Goal: Task Accomplishment & Management: Manage account settings

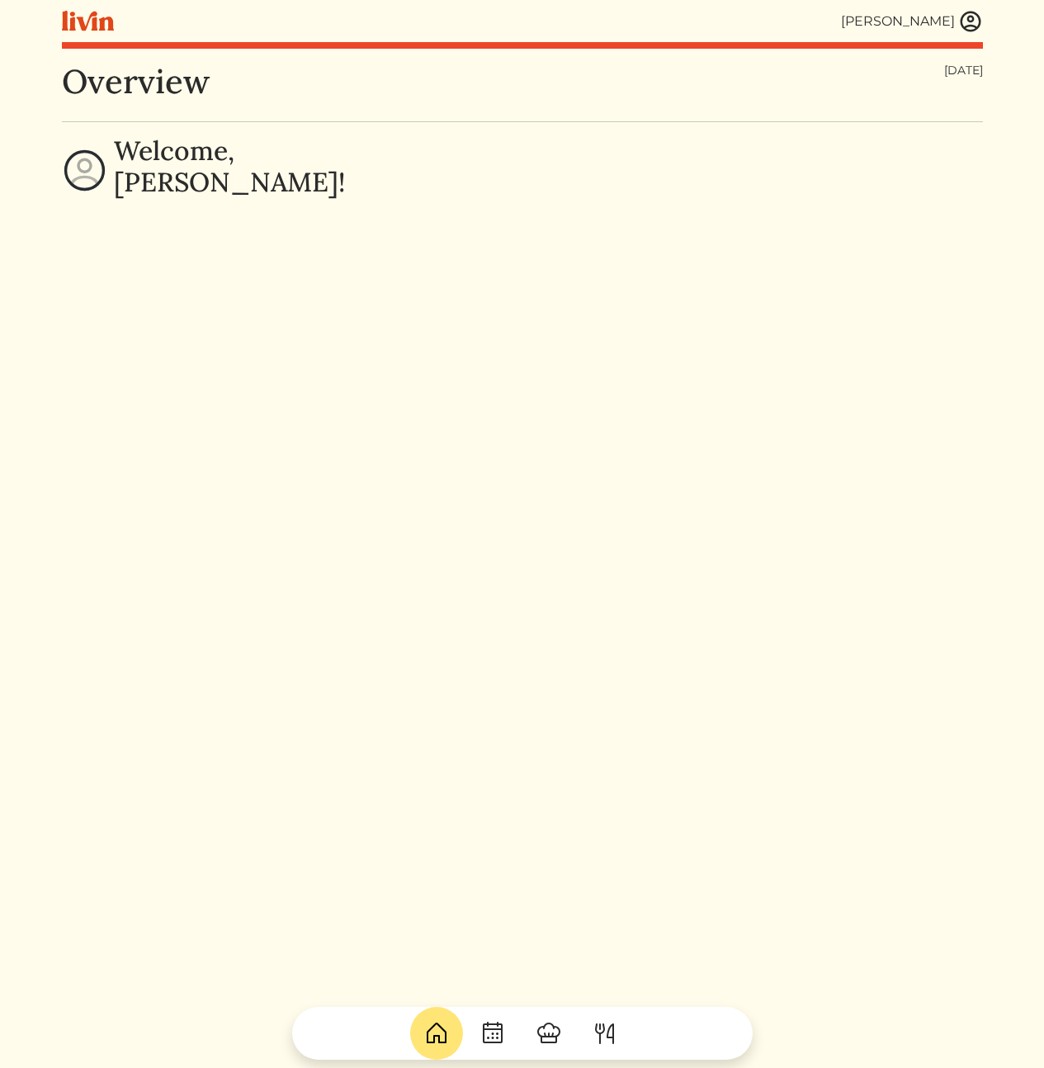
click at [598, 347] on div "Overview [DATE] Welcome, [PERSON_NAME]!" at bounding box center [522, 596] width 921 height 1068
click at [739, 345] on div "Overview [DATE] Welcome, [PERSON_NAME]!" at bounding box center [522, 596] width 921 height 1068
click at [491, 435] on div "Overview [DATE] Welcome, [PERSON_NAME]!" at bounding box center [522, 596] width 921 height 1068
click at [975, 31] on img at bounding box center [970, 21] width 25 height 25
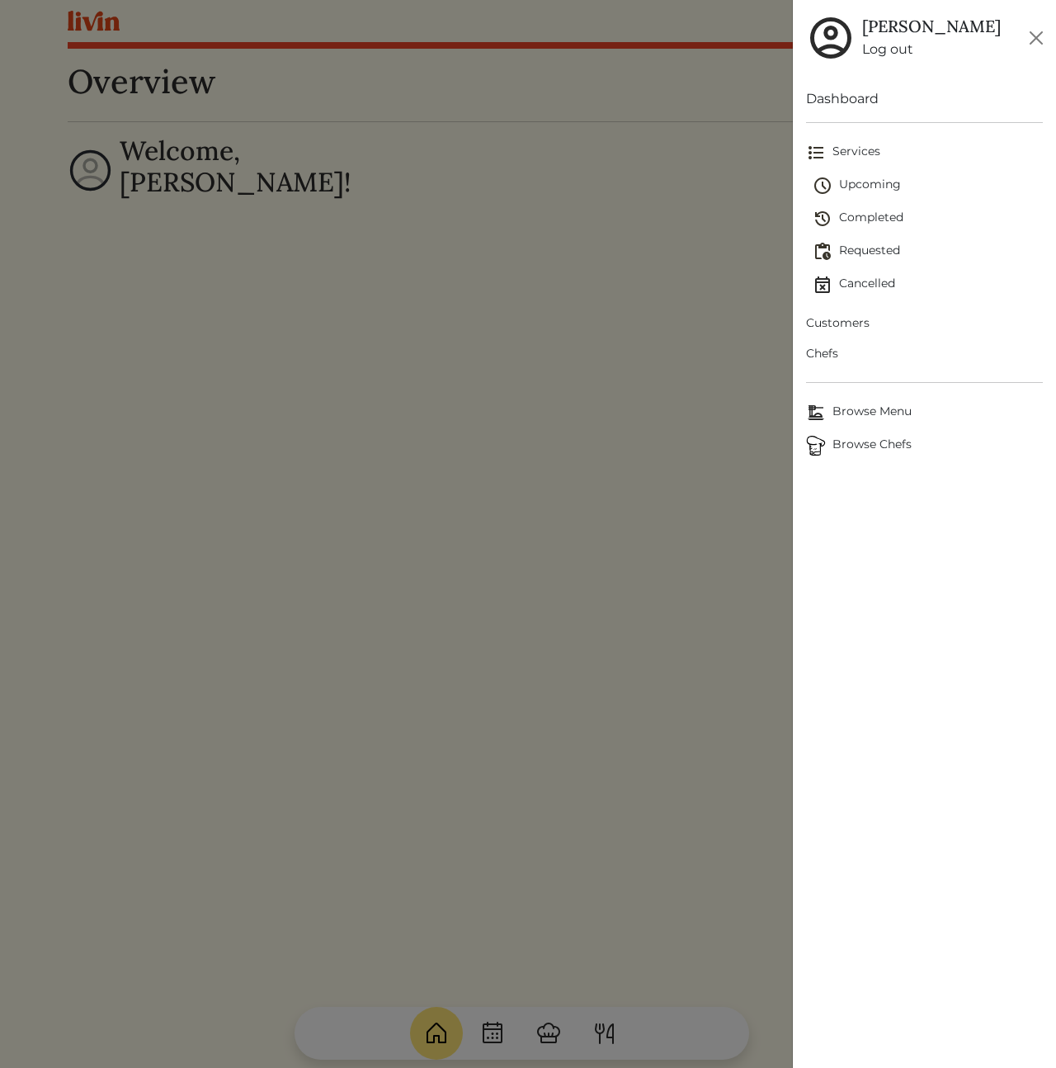
click at [857, 325] on span "Customers" at bounding box center [924, 322] width 237 height 17
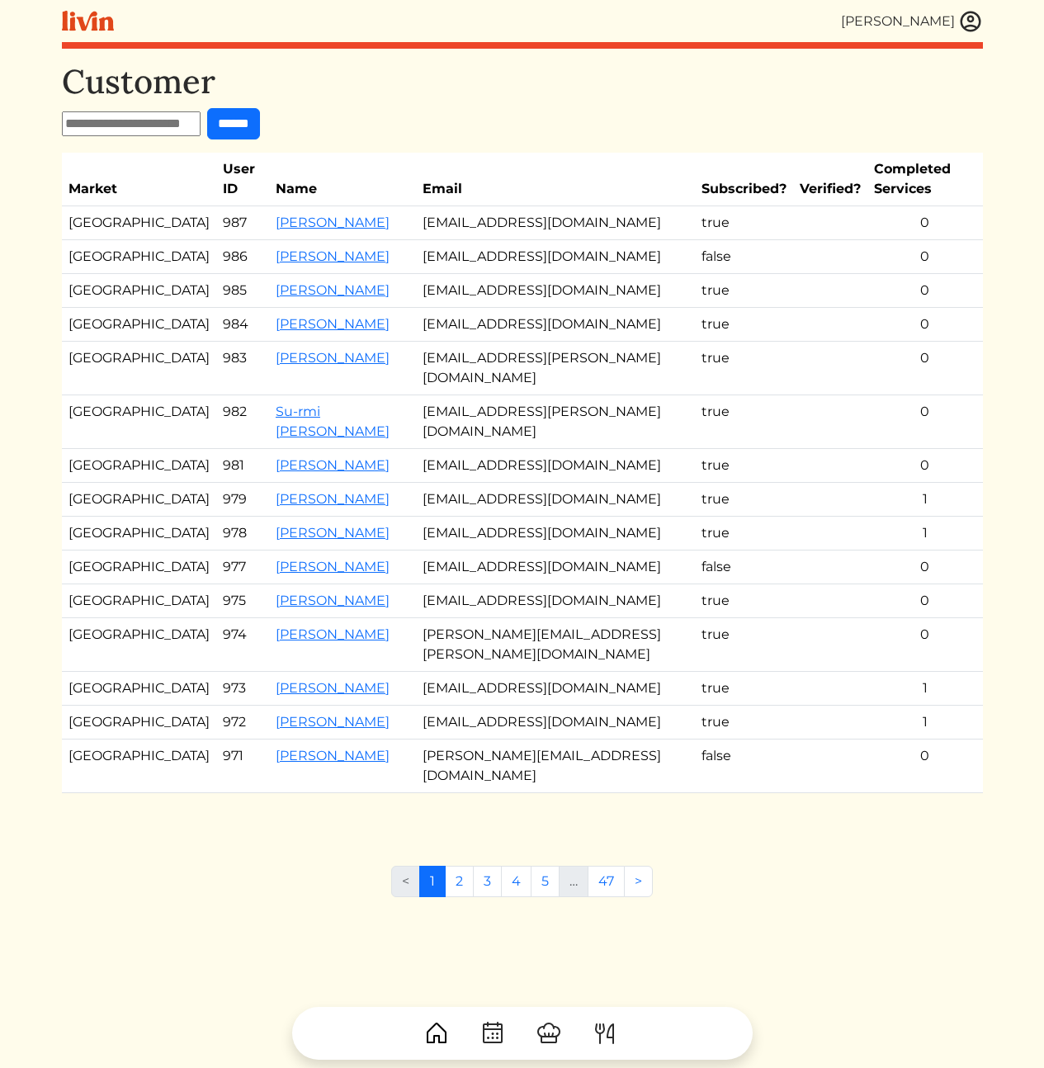
click at [92, 128] on input "text" at bounding box center [131, 123] width 139 height 25
type input "*****"
click at [207, 108] on input "******" at bounding box center [233, 123] width 53 height 31
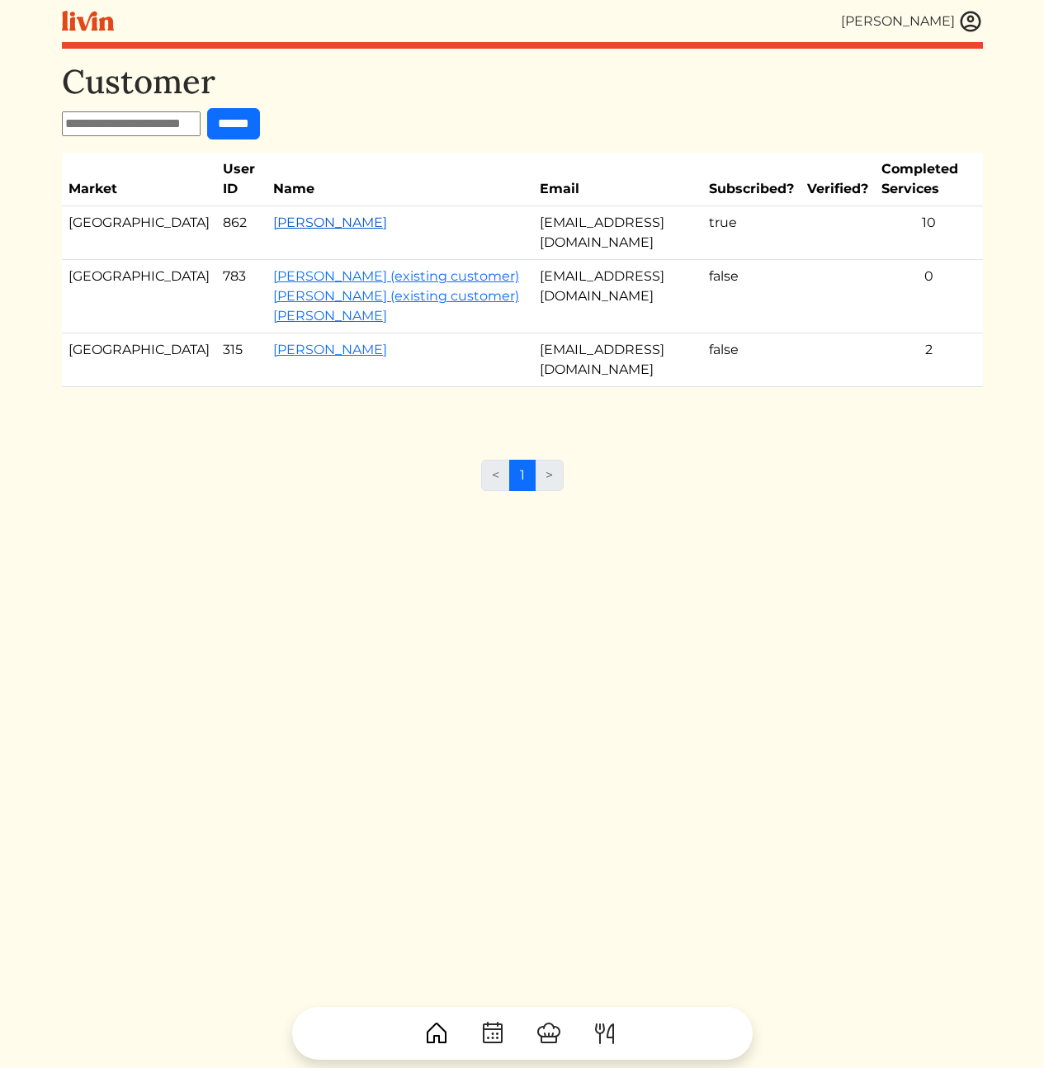
click at [273, 224] on link "Burns Karen" at bounding box center [330, 223] width 114 height 16
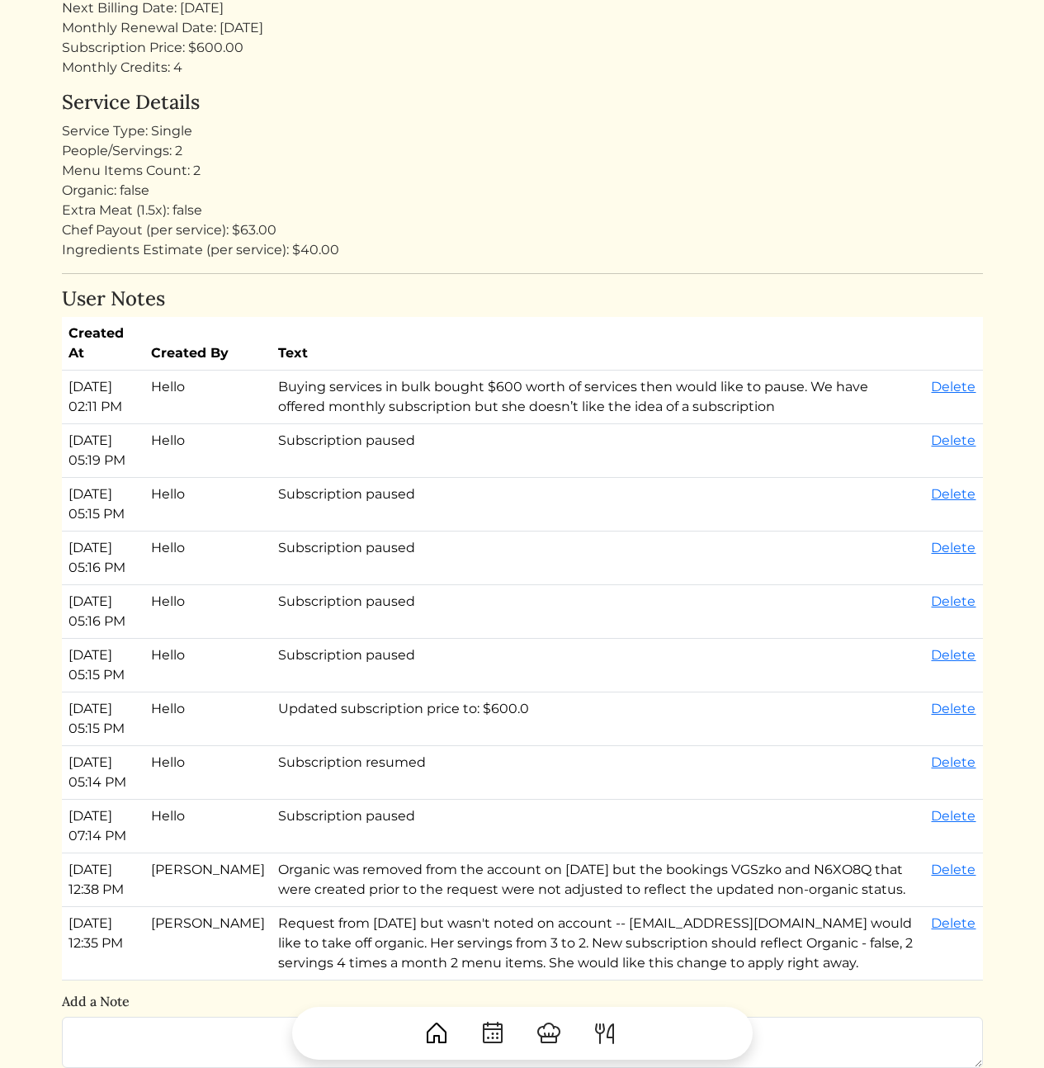
click at [347, 536] on td "Subscription paused" at bounding box center [597, 558] width 653 height 54
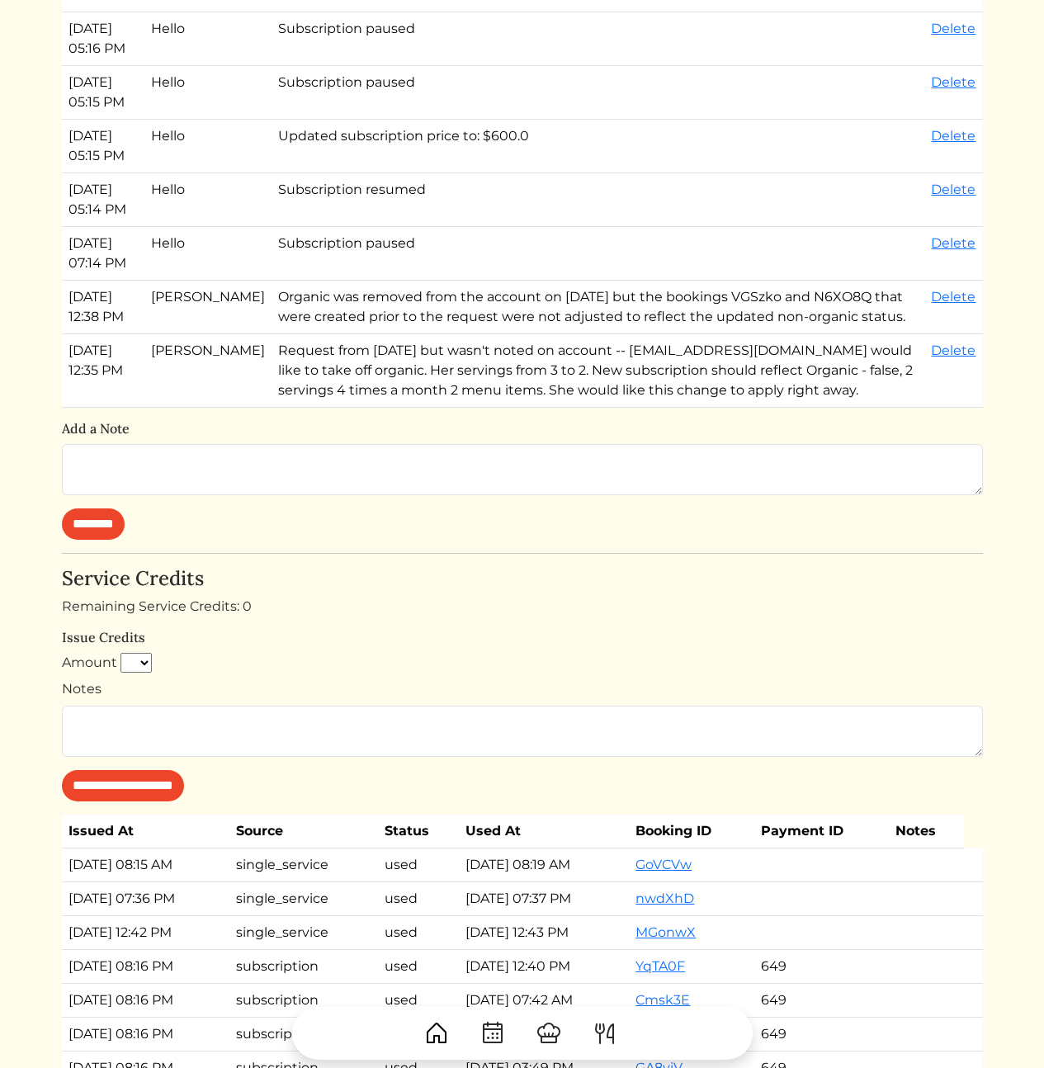
scroll to position [1388, 0]
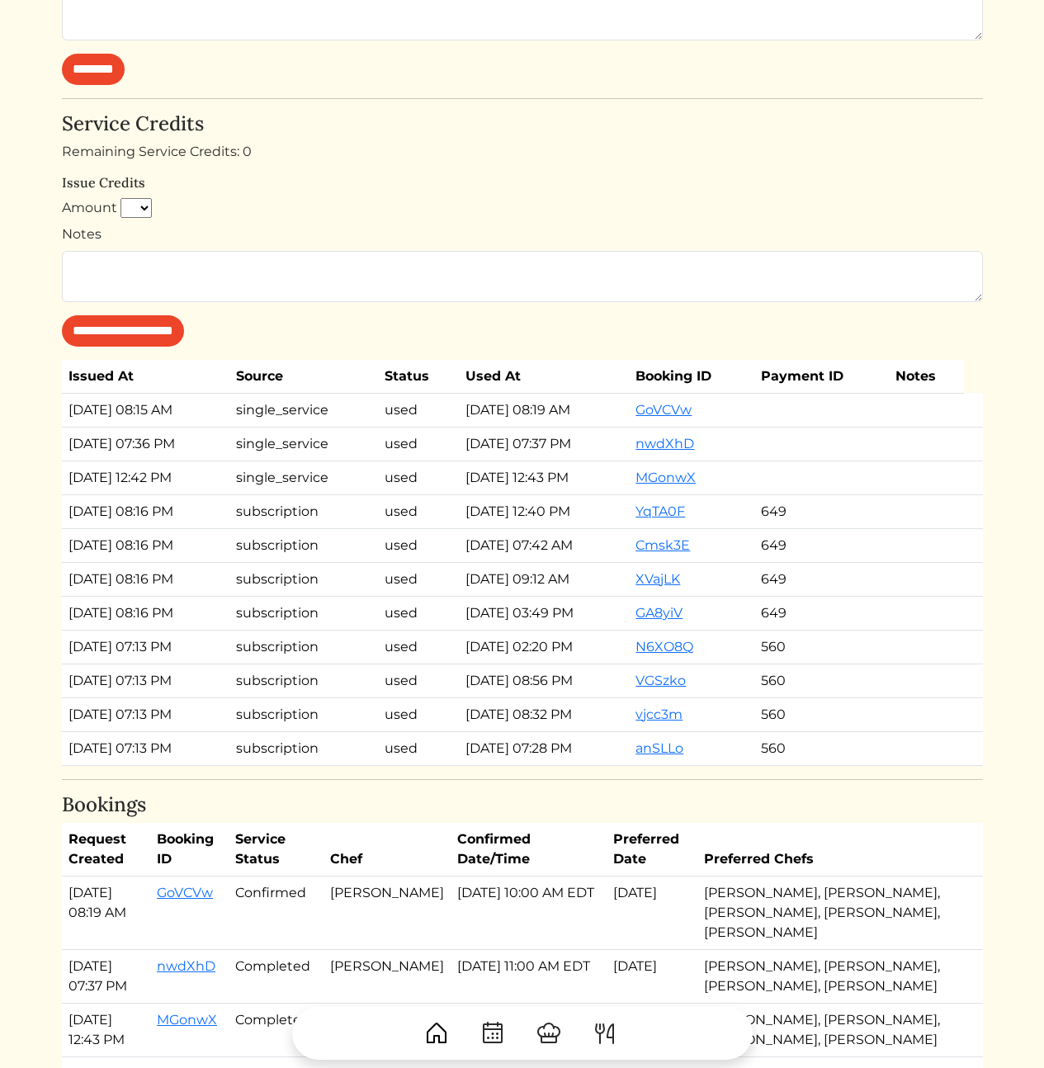
click at [455, 528] on td "used" at bounding box center [418, 511] width 81 height 34
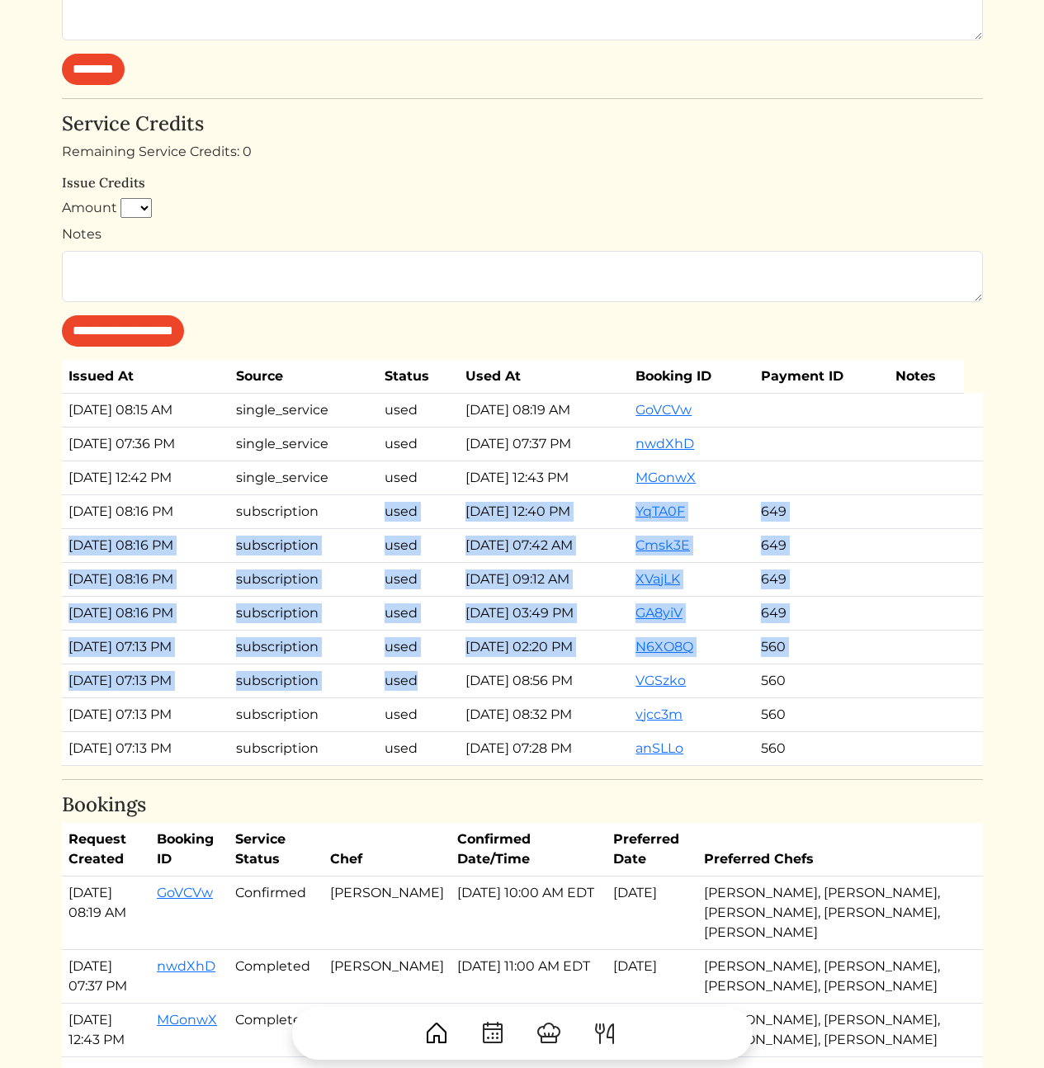
drag, startPoint x: 409, startPoint y: 743, endPoint x: 524, endPoint y: 800, distance: 127.7
click at [463, 765] on tbody "Sep 22, 2025, 08:15 AM single_service used Sep 22, 2025, 08:19 AM GoVCVw Sep 12…" at bounding box center [522, 579] width 921 height 372
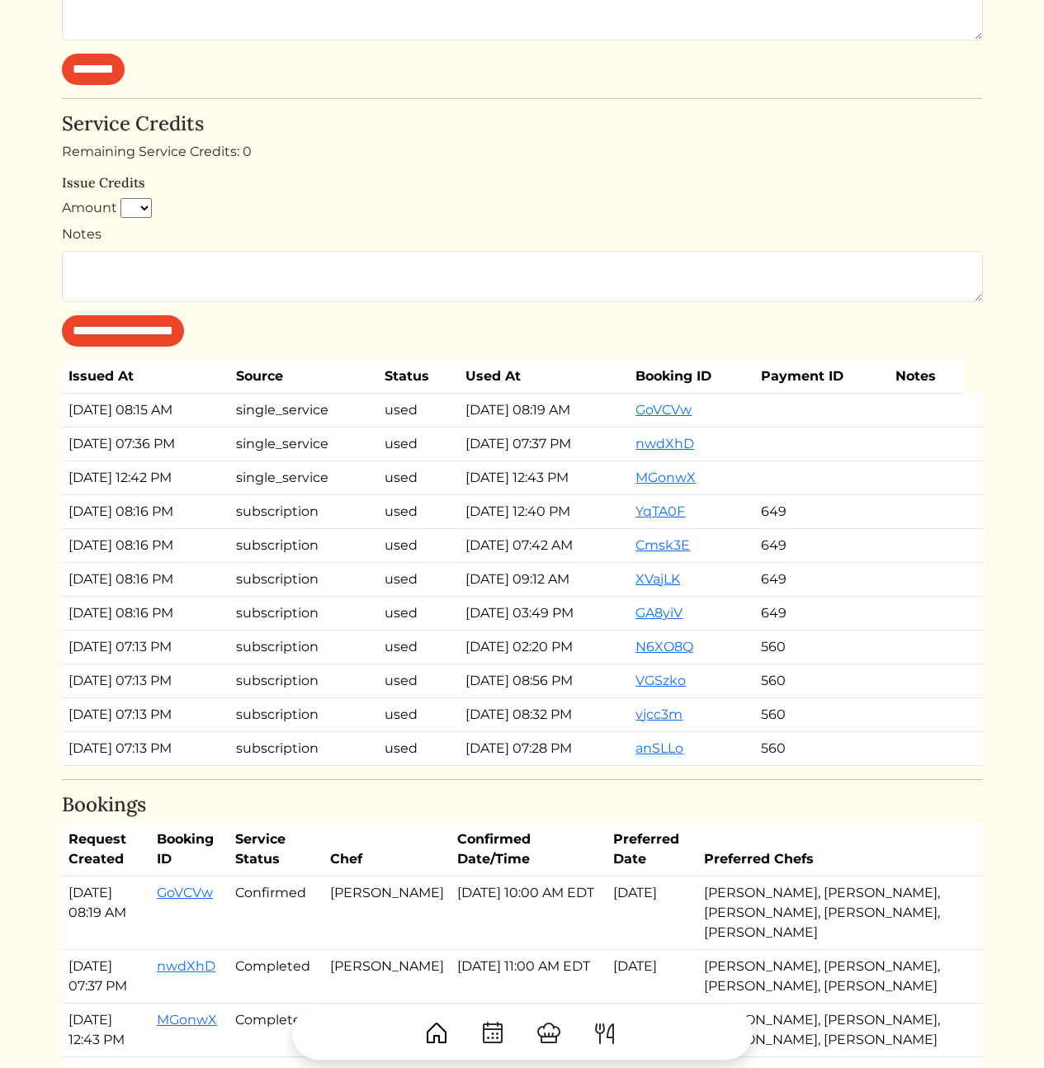
click at [532, 731] on td "Jul 08, 2025, 08:32 PM" at bounding box center [544, 714] width 170 height 34
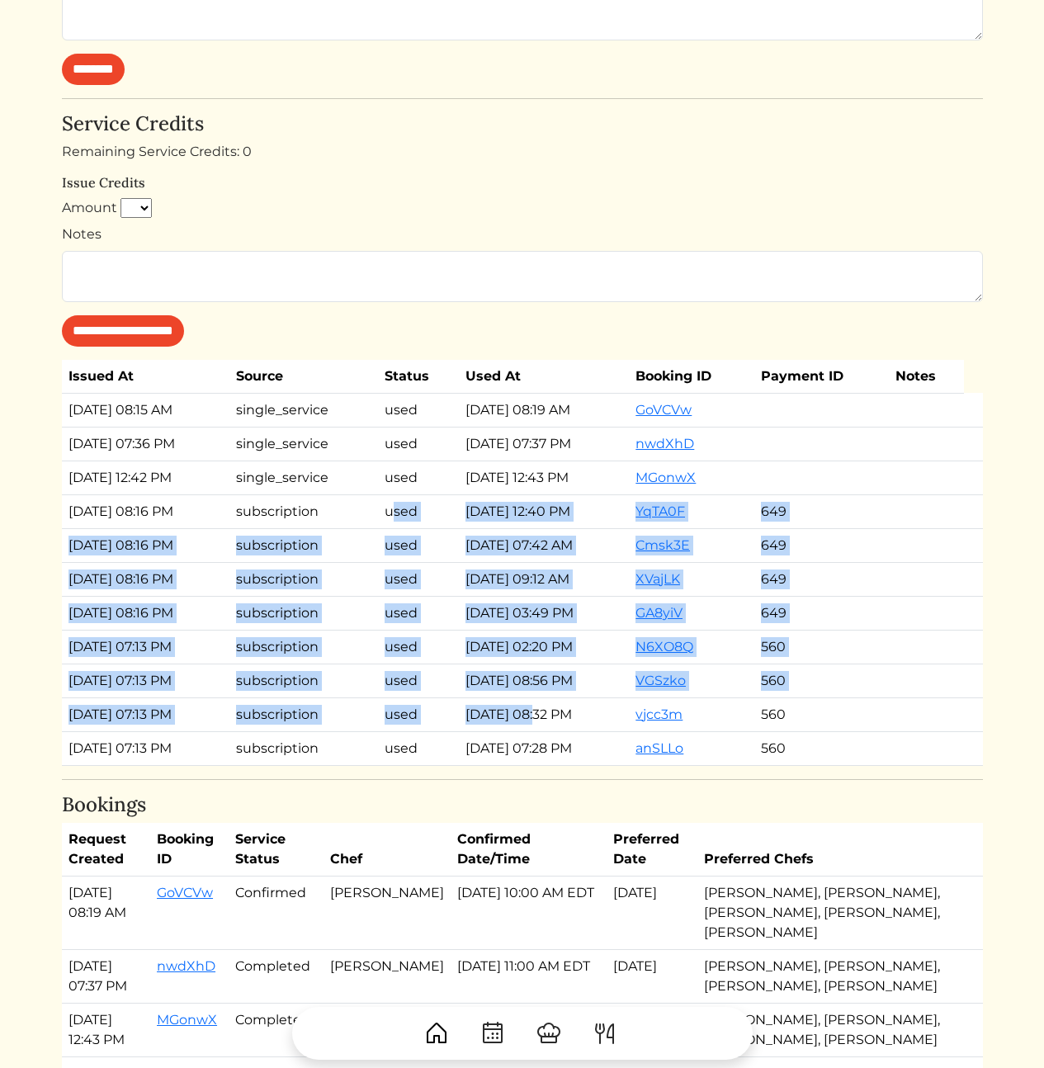
drag, startPoint x: 531, startPoint y: 802, endPoint x: 411, endPoint y: 601, distance: 234.6
click at [411, 601] on tbody "Sep 22, 2025, 08:15 AM single_service used Sep 22, 2025, 08:19 AM GoVCVw Sep 12…" at bounding box center [522, 579] width 921 height 372
click at [411, 528] on td "used" at bounding box center [418, 511] width 81 height 34
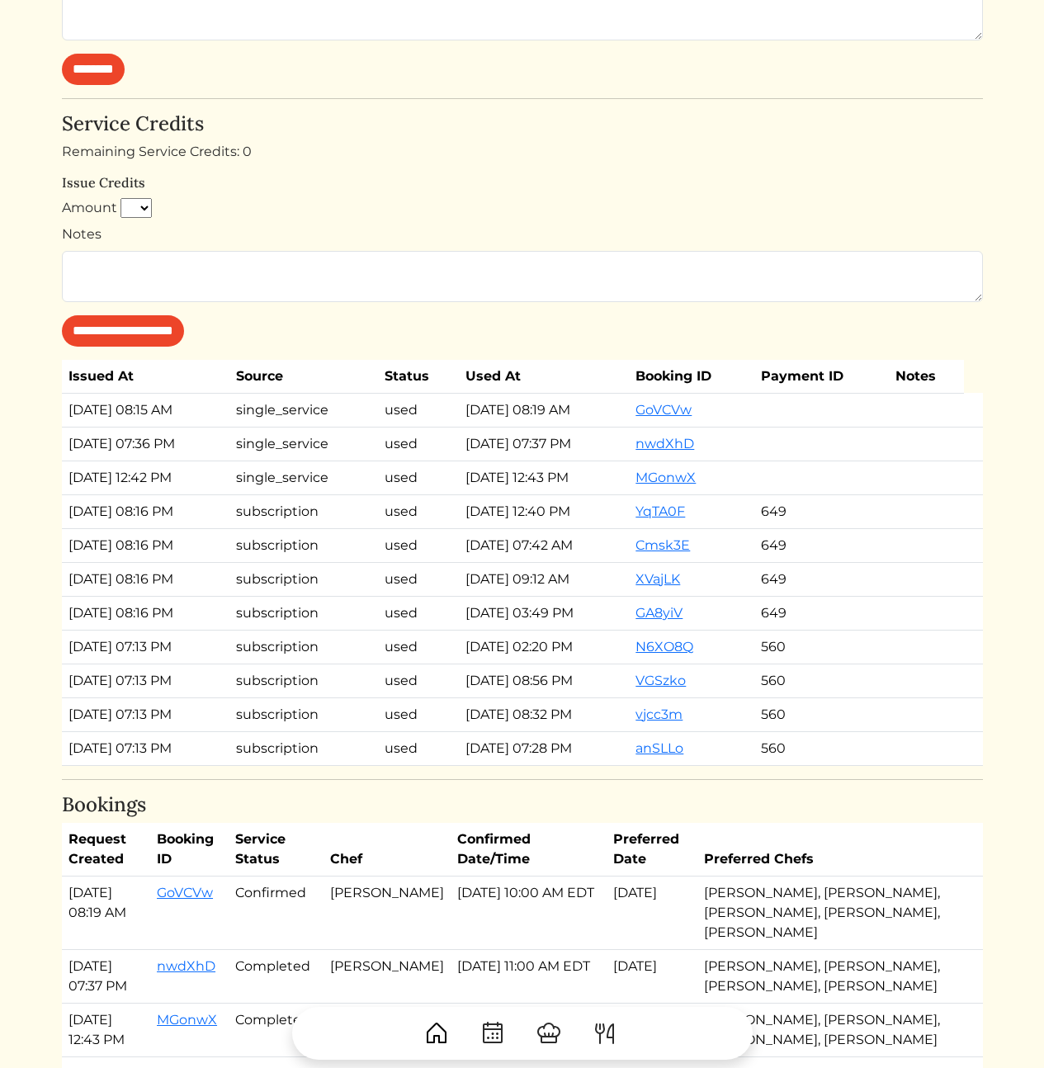
click at [282, 494] on td "single_service" at bounding box center [303, 477] width 149 height 34
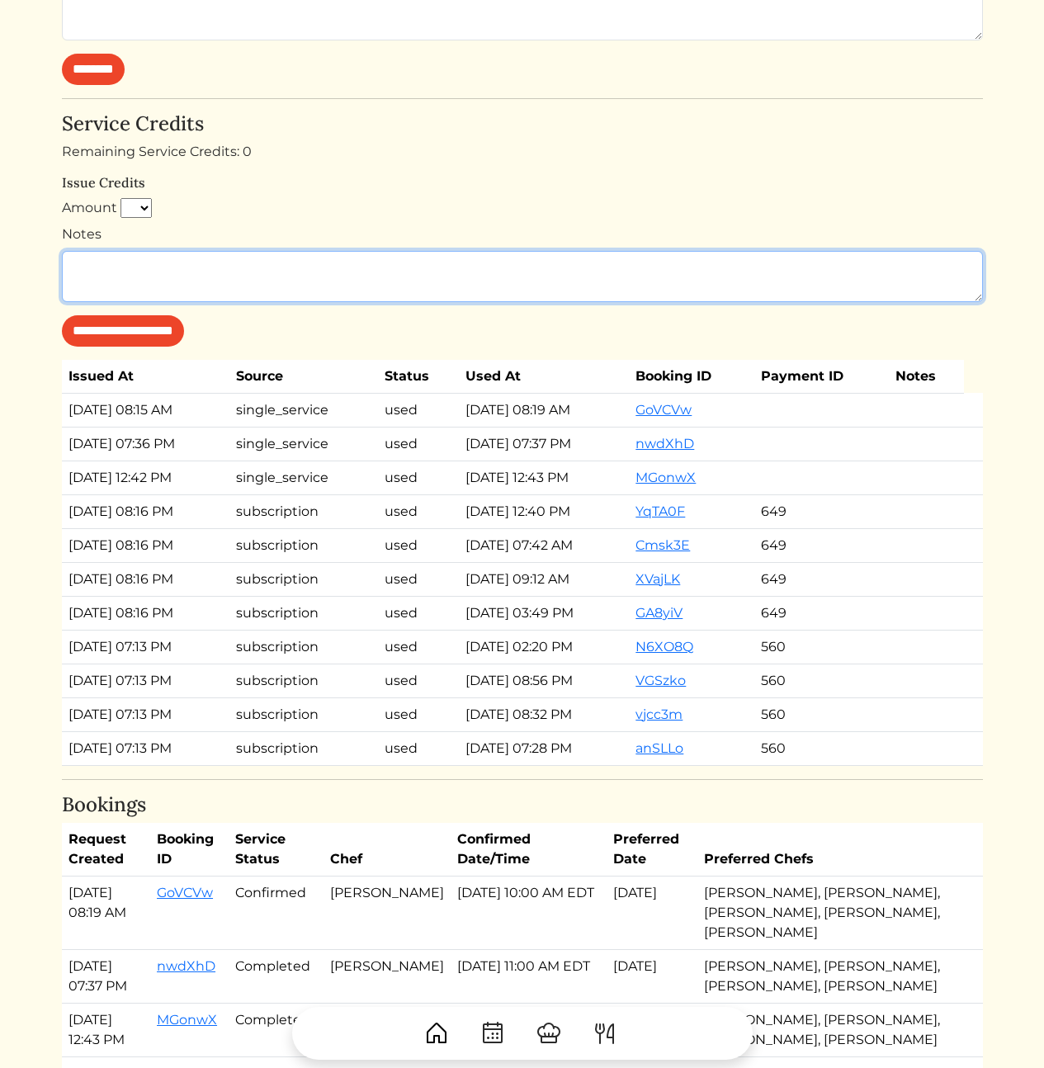
click at [276, 302] on textarea "Notes" at bounding box center [522, 276] width 921 height 51
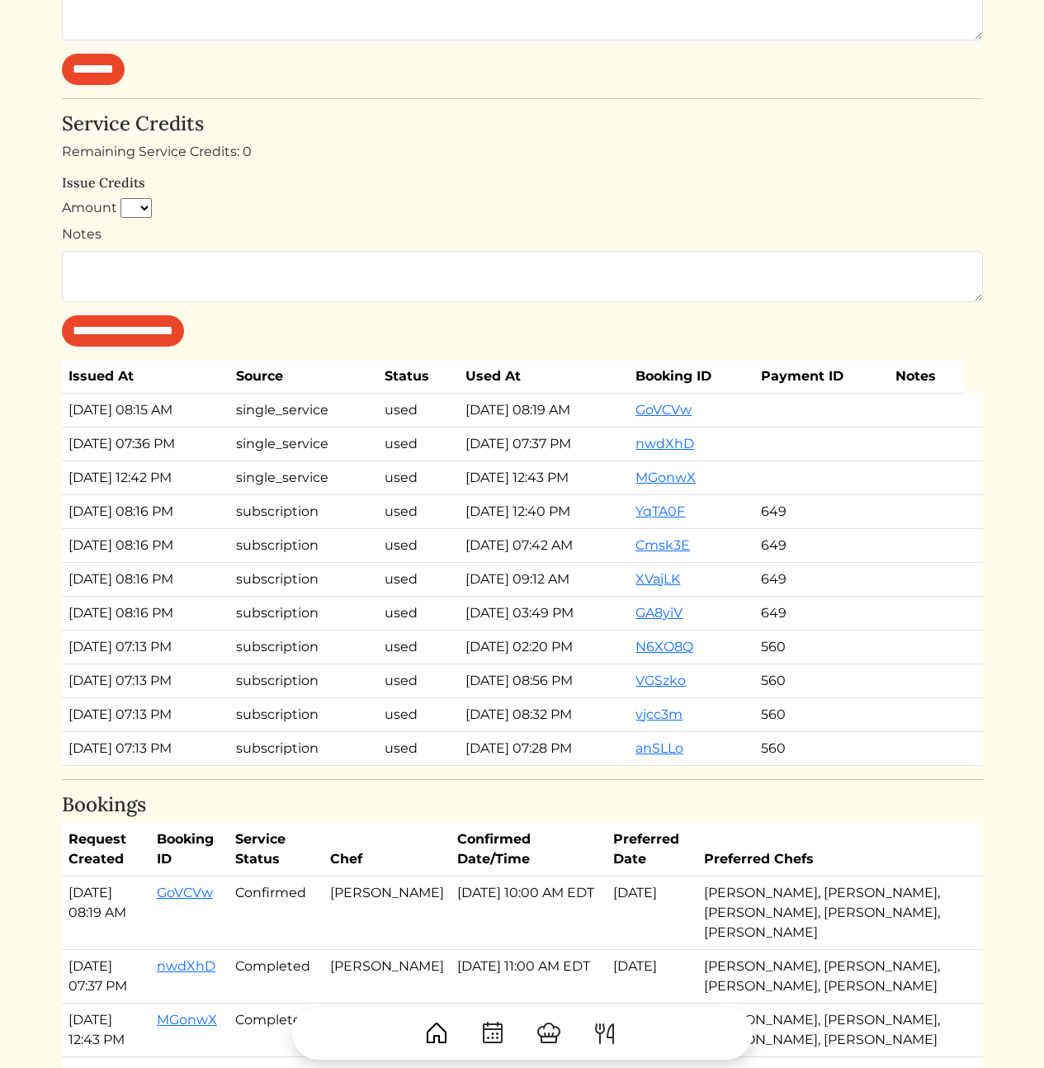
click at [230, 663] on td "Jul 08, 2025, 07:13 PM" at bounding box center [146, 647] width 168 height 34
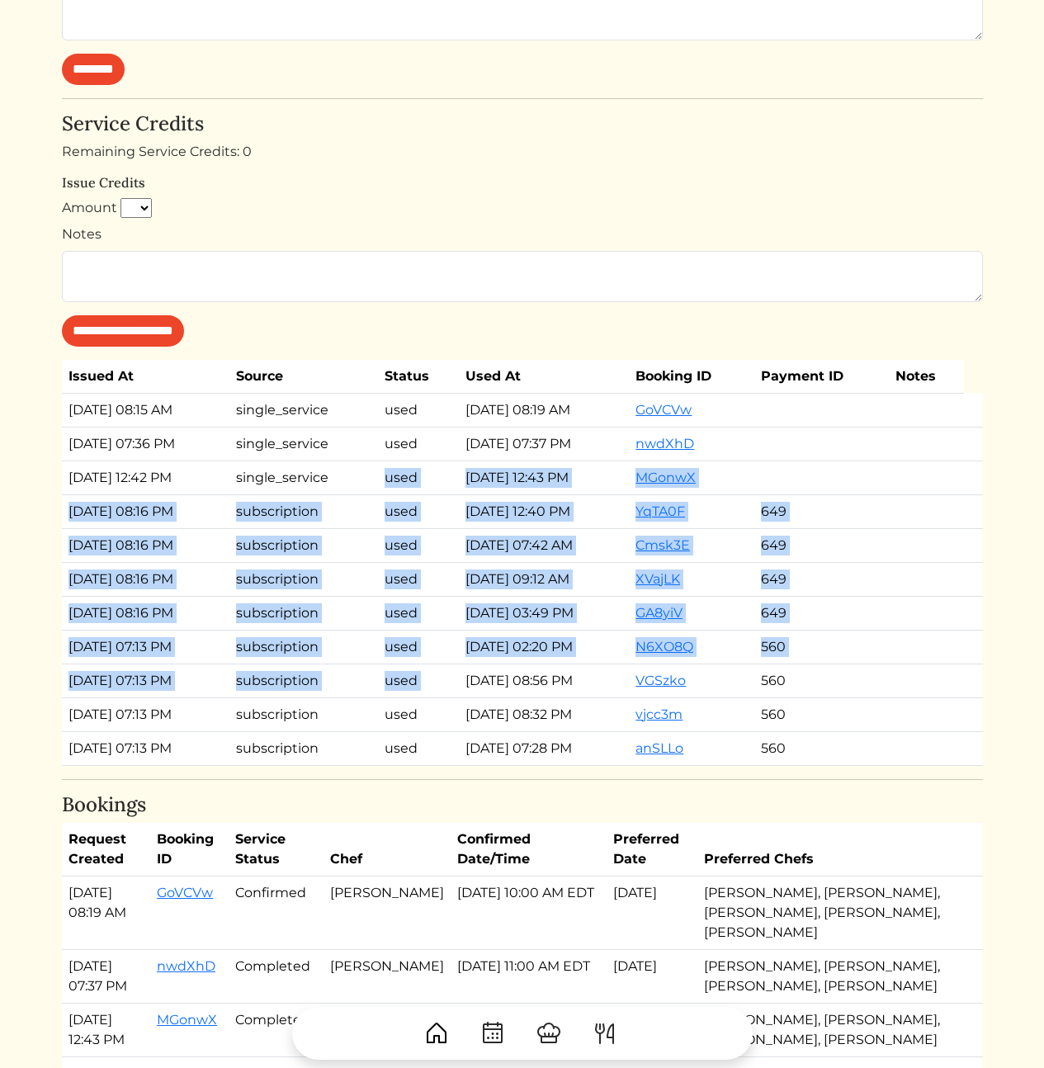
drag, startPoint x: 446, startPoint y: 739, endPoint x: 496, endPoint y: 824, distance: 98.8
click at [474, 765] on tbody "Sep 22, 2025, 08:15 AM single_service used Sep 22, 2025, 08:19 AM GoVCVw Sep 12…" at bounding box center [522, 579] width 921 height 372
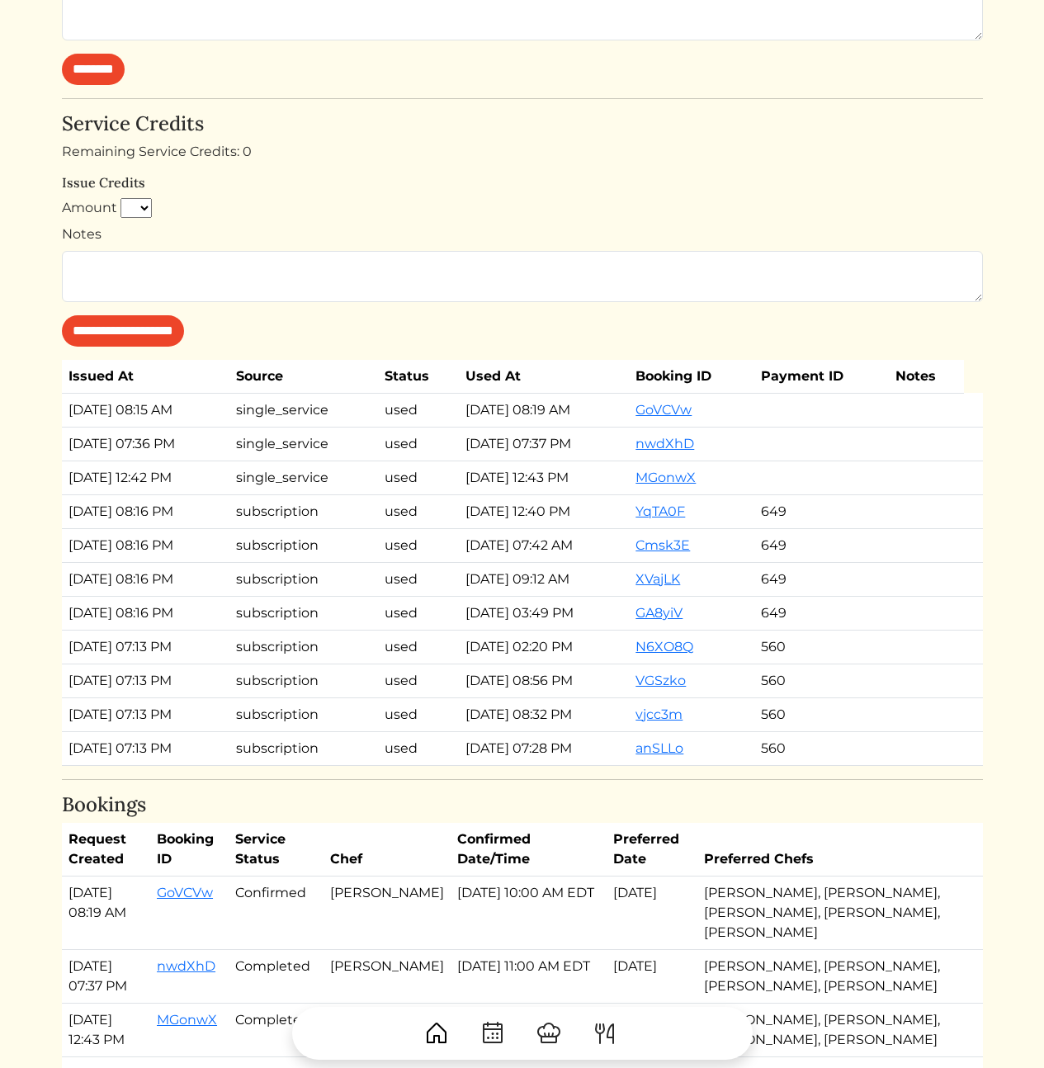
click at [496, 731] on td "Jul 08, 2025, 08:32 PM" at bounding box center [544, 714] width 170 height 34
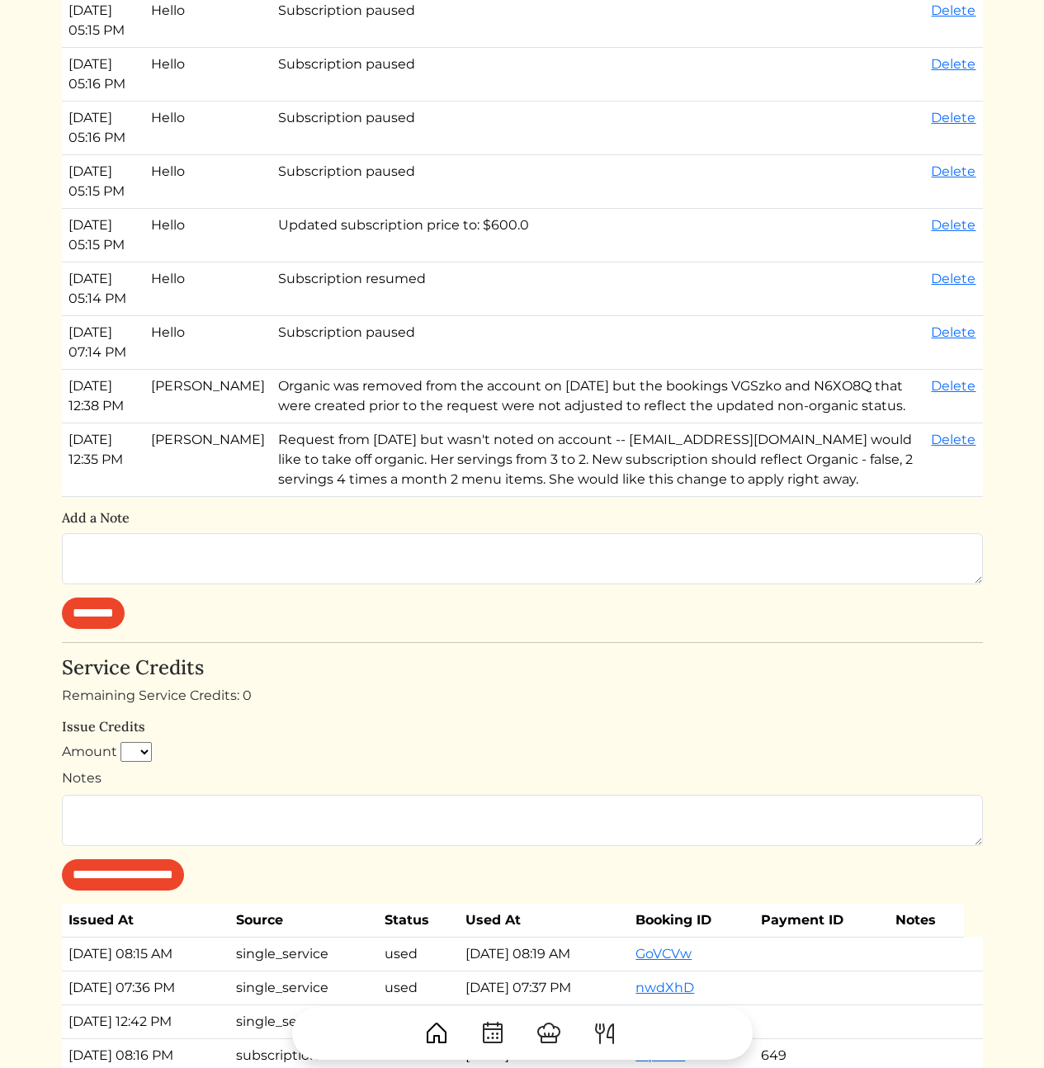
scroll to position [606, 0]
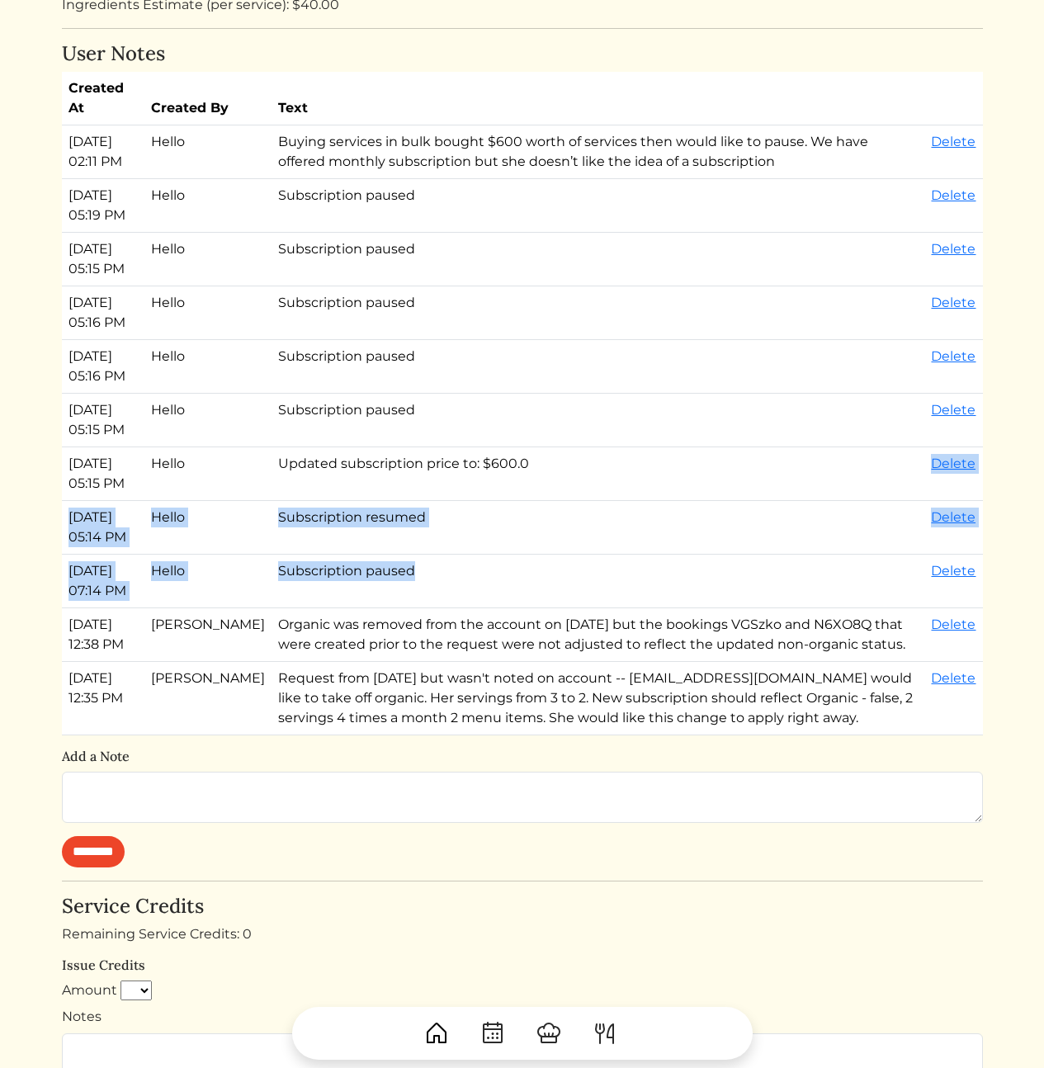
drag, startPoint x: 422, startPoint y: 658, endPoint x: 428, endPoint y: 548, distance: 110.8
click at [430, 551] on tbody "Sep 22, 2025, 02:11 PM Hello Buying services in bulk bought $600 worth of servi…" at bounding box center [522, 430] width 921 height 610
click at [427, 501] on td "Updated subscription price to: $600.0" at bounding box center [597, 474] width 653 height 54
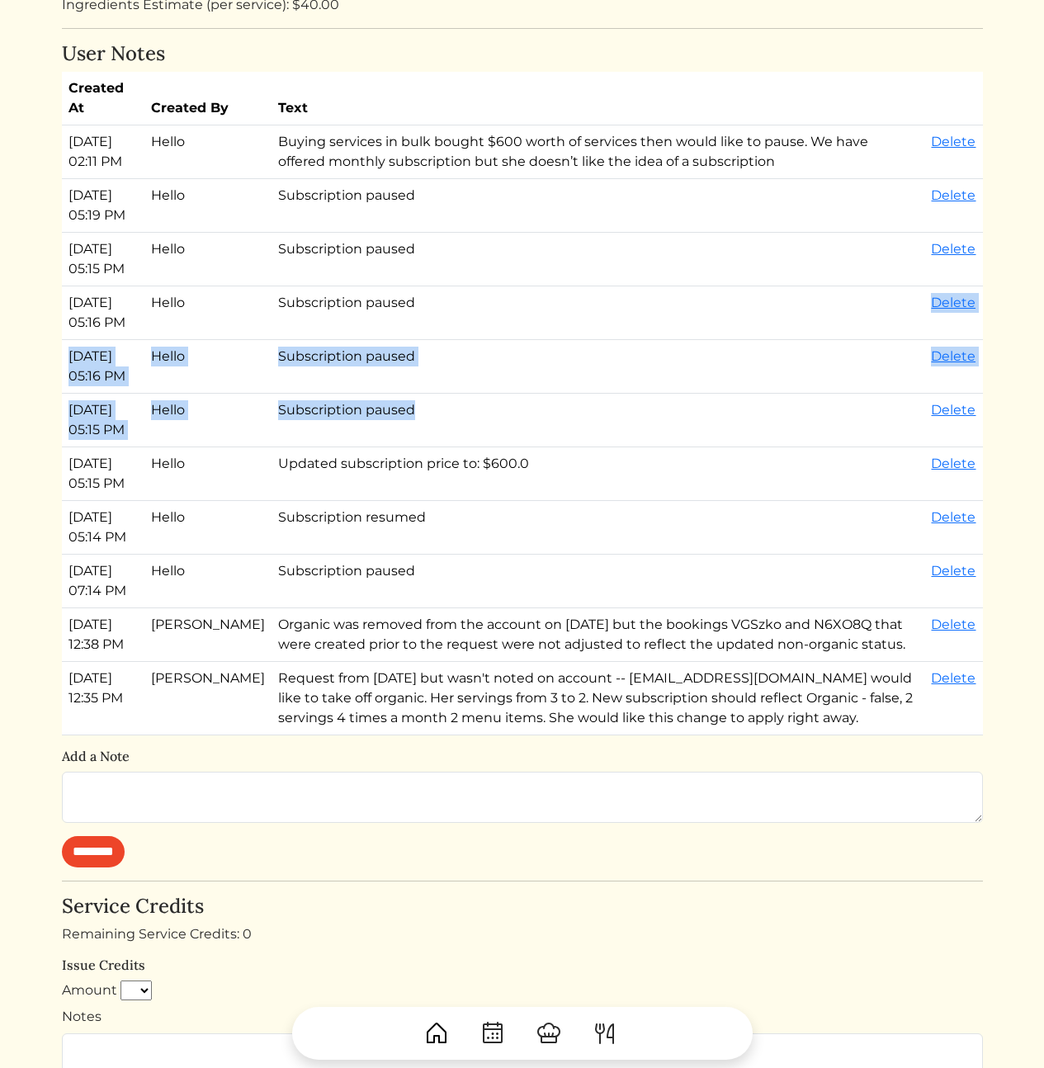
drag, startPoint x: 414, startPoint y: 422, endPoint x: 422, endPoint y: 335, distance: 87.0
click at [422, 337] on tbody "Sep 22, 2025, 02:11 PM Hello Buying services in bulk bought $600 worth of servi…" at bounding box center [522, 430] width 921 height 610
click at [422, 333] on td "Subscription paused" at bounding box center [597, 313] width 653 height 54
drag, startPoint x: 425, startPoint y: 279, endPoint x: 419, endPoint y: 424, distance: 145.3
click at [418, 419] on tbody "Sep 22, 2025, 02:11 PM Hello Buying services in bulk bought $600 worth of servi…" at bounding box center [522, 430] width 921 height 610
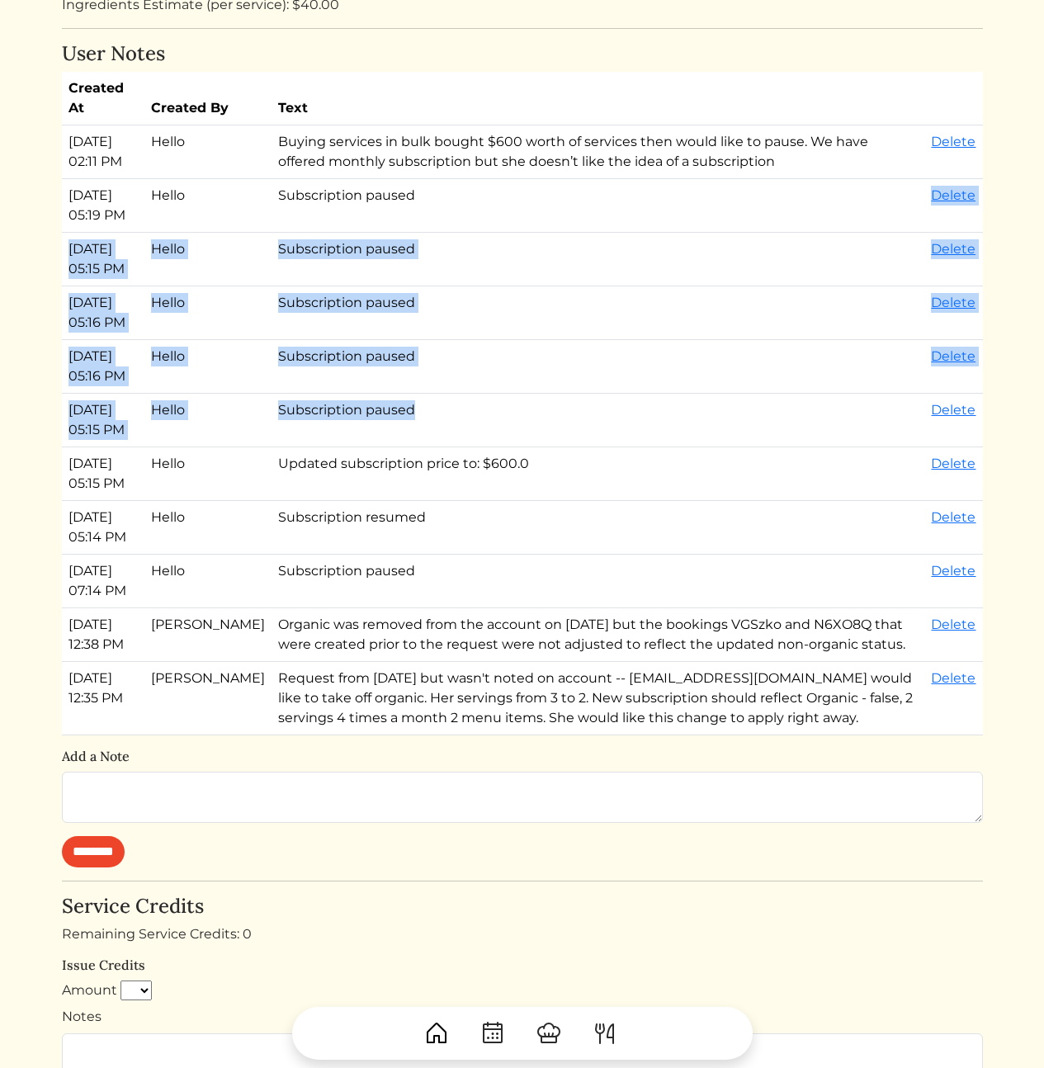
drag, startPoint x: 436, startPoint y: 459, endPoint x: 432, endPoint y: 223, distance: 236.0
click at [433, 224] on tbody "Sep 22, 2025, 02:11 PM Hello Buying services in bulk bought $600 worth of servi…" at bounding box center [522, 430] width 921 height 610
click at [432, 223] on td "Subscription paused" at bounding box center [597, 206] width 653 height 54
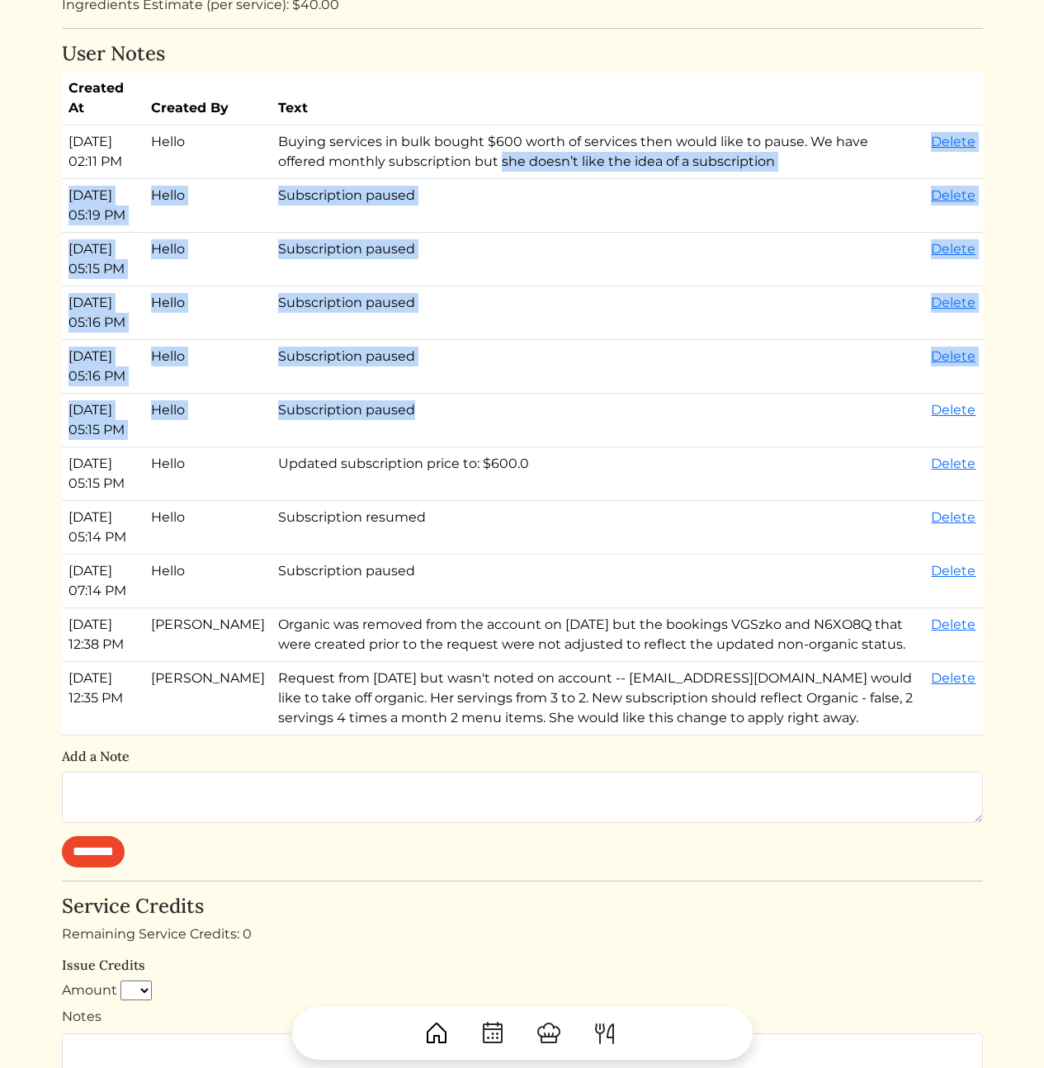
drag, startPoint x: 437, startPoint y: 368, endPoint x: 455, endPoint y: 465, distance: 99.0
click at [455, 465] on tbody "Sep 22, 2025, 02:11 PM Hello Buying services in bulk bought $600 worth of servi…" at bounding box center [522, 430] width 921 height 610
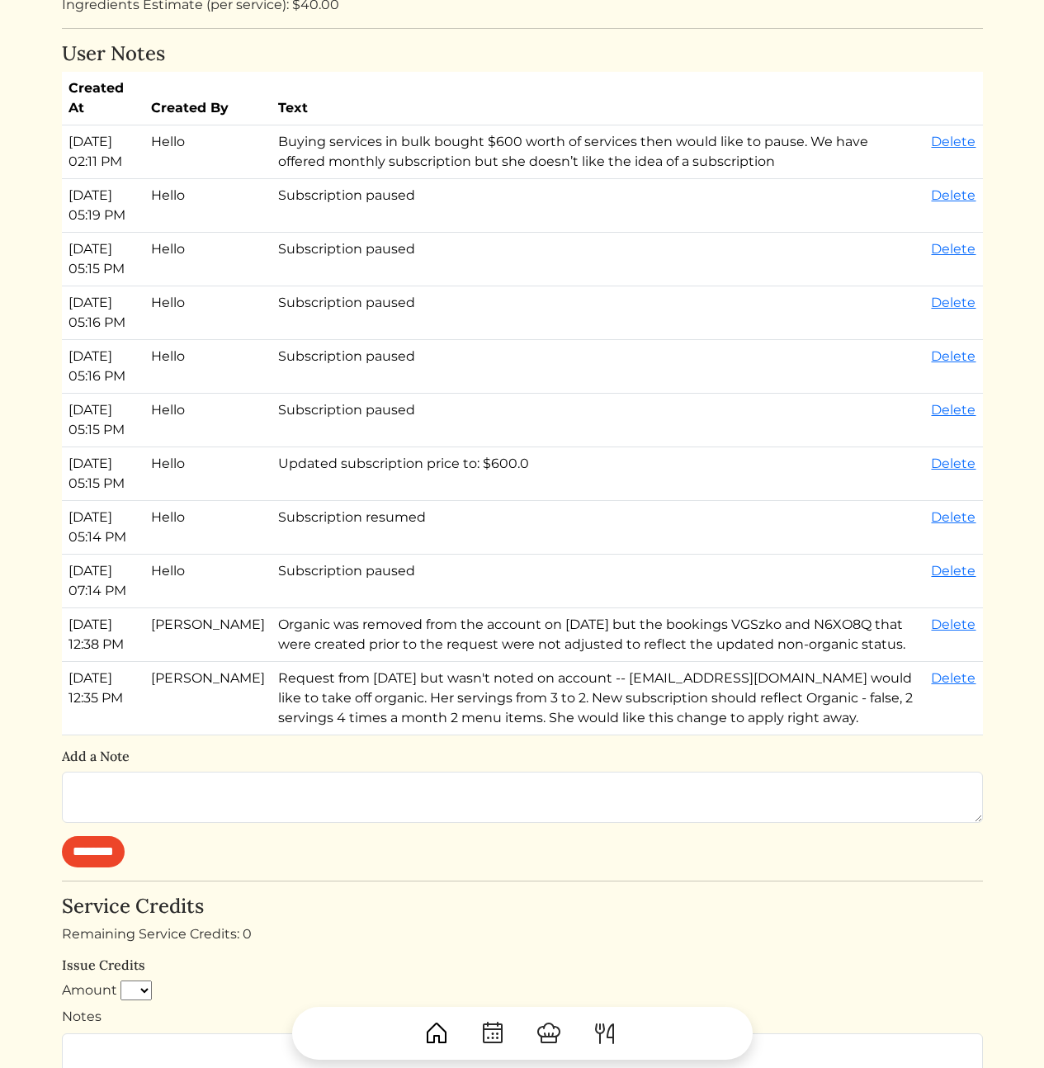
click at [456, 447] on td "Subscription paused" at bounding box center [597, 421] width 653 height 54
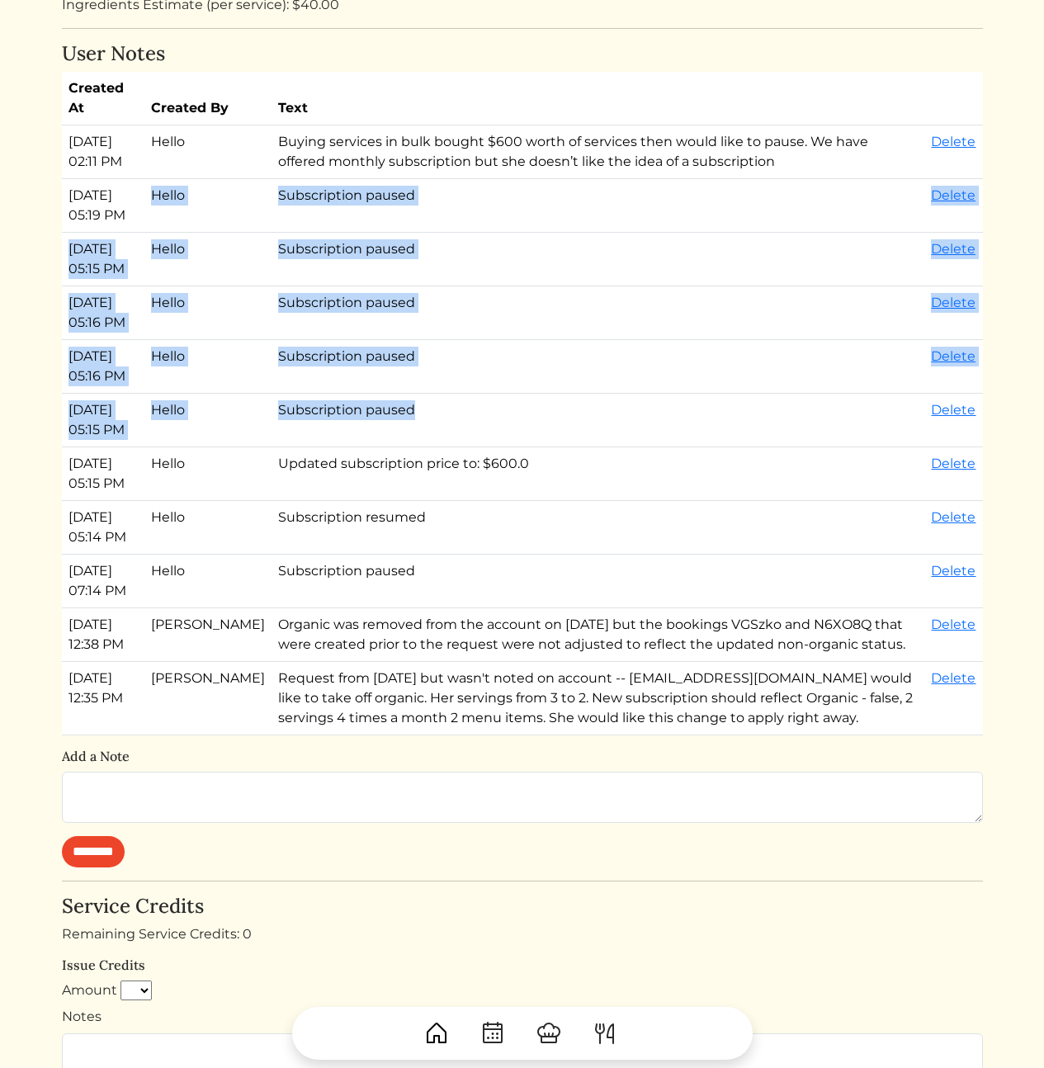
drag, startPoint x: 458, startPoint y: 474, endPoint x: 188, endPoint y: 191, distance: 391.0
click at [187, 188] on tbody "Sep 22, 2025, 02:11 PM Hello Buying services in bulk bought $600 worth of servi…" at bounding box center [522, 430] width 921 height 610
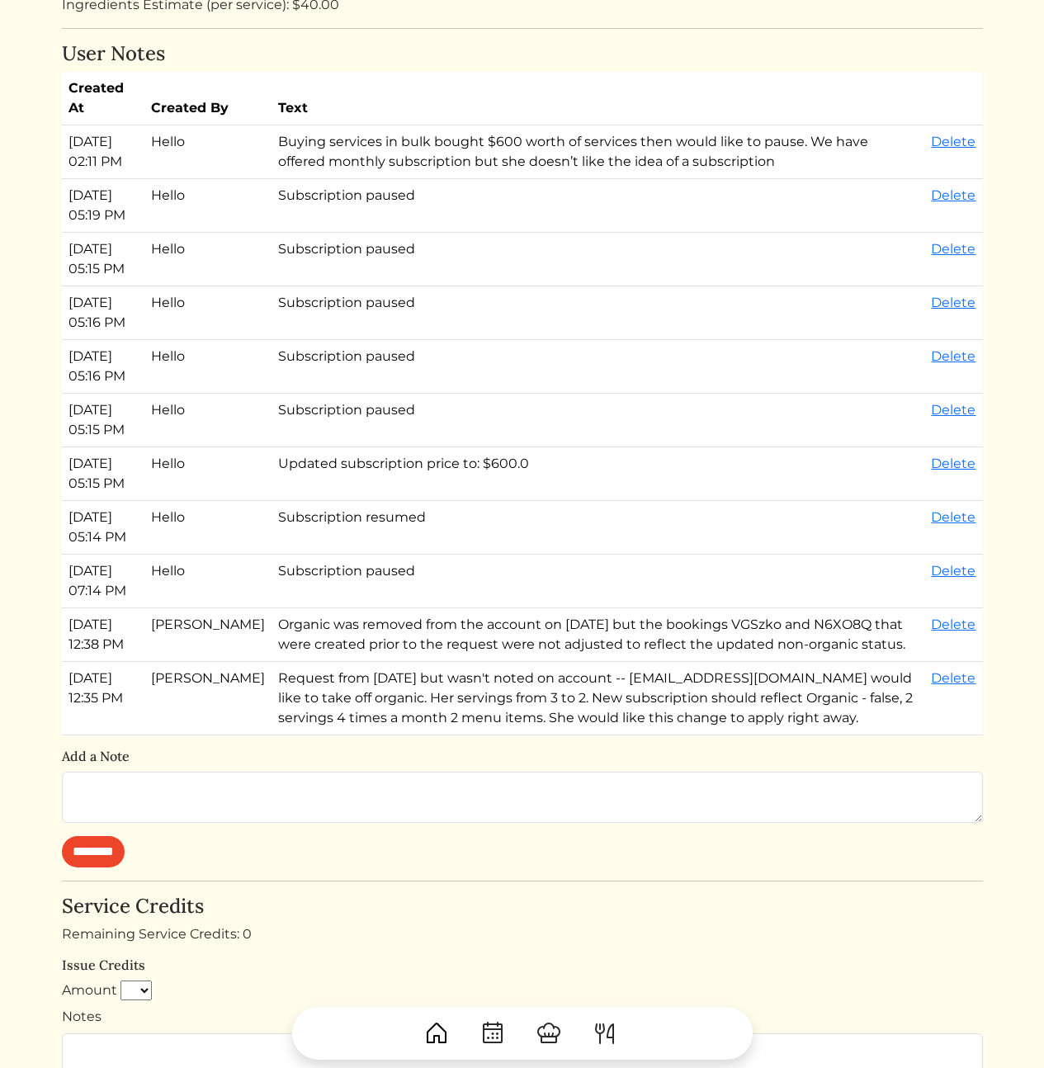
click at [123, 312] on tbody "Sep 22, 2025, 02:11 PM Hello Buying services in bulk bought $600 worth of servi…" at bounding box center [522, 430] width 921 height 610
click at [439, 136] on td "Buying services in bulk bought $600 worth of services then would like to pause.…" at bounding box center [597, 152] width 653 height 54
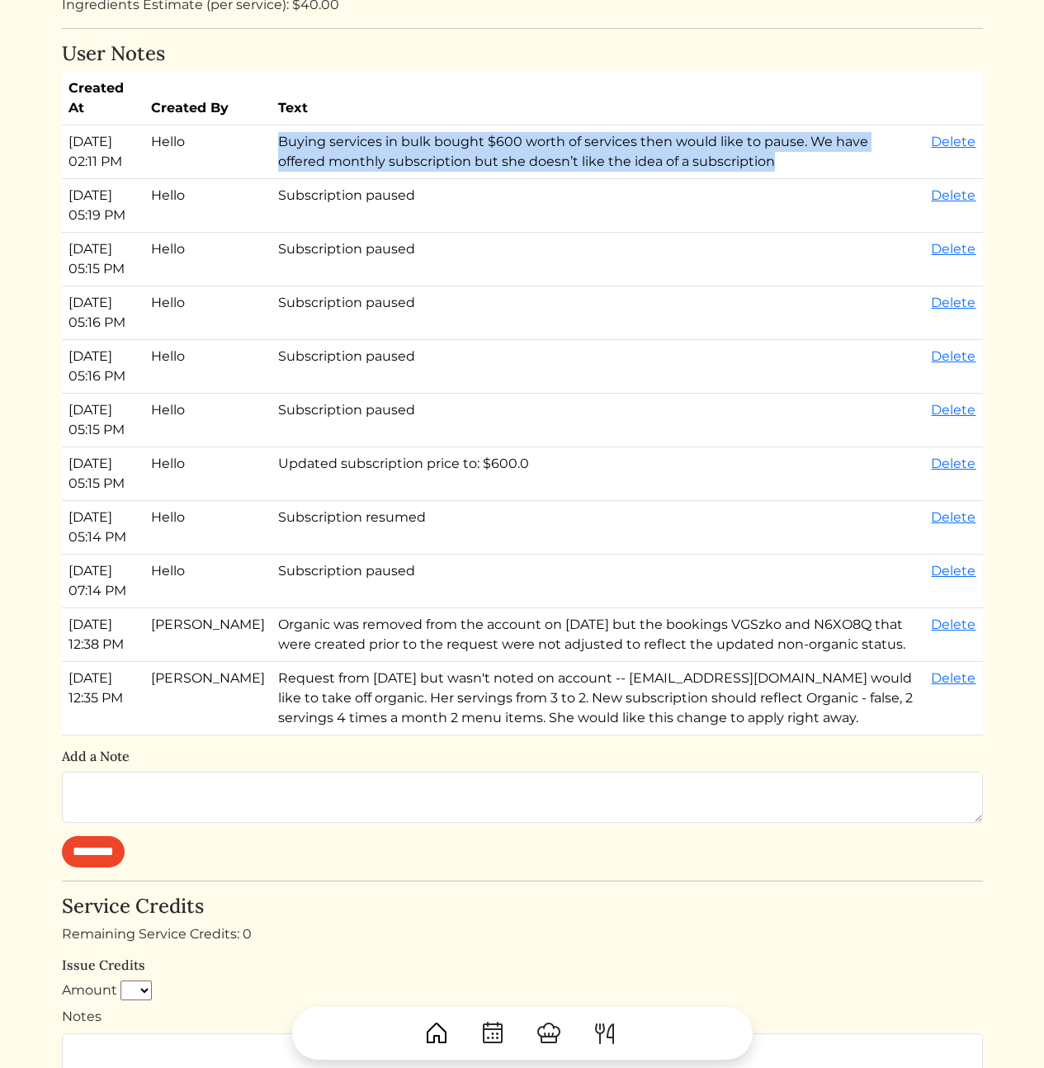
click at [439, 136] on td "Buying services in bulk bought $600 worth of services then would like to pause.…" at bounding box center [597, 152] width 653 height 54
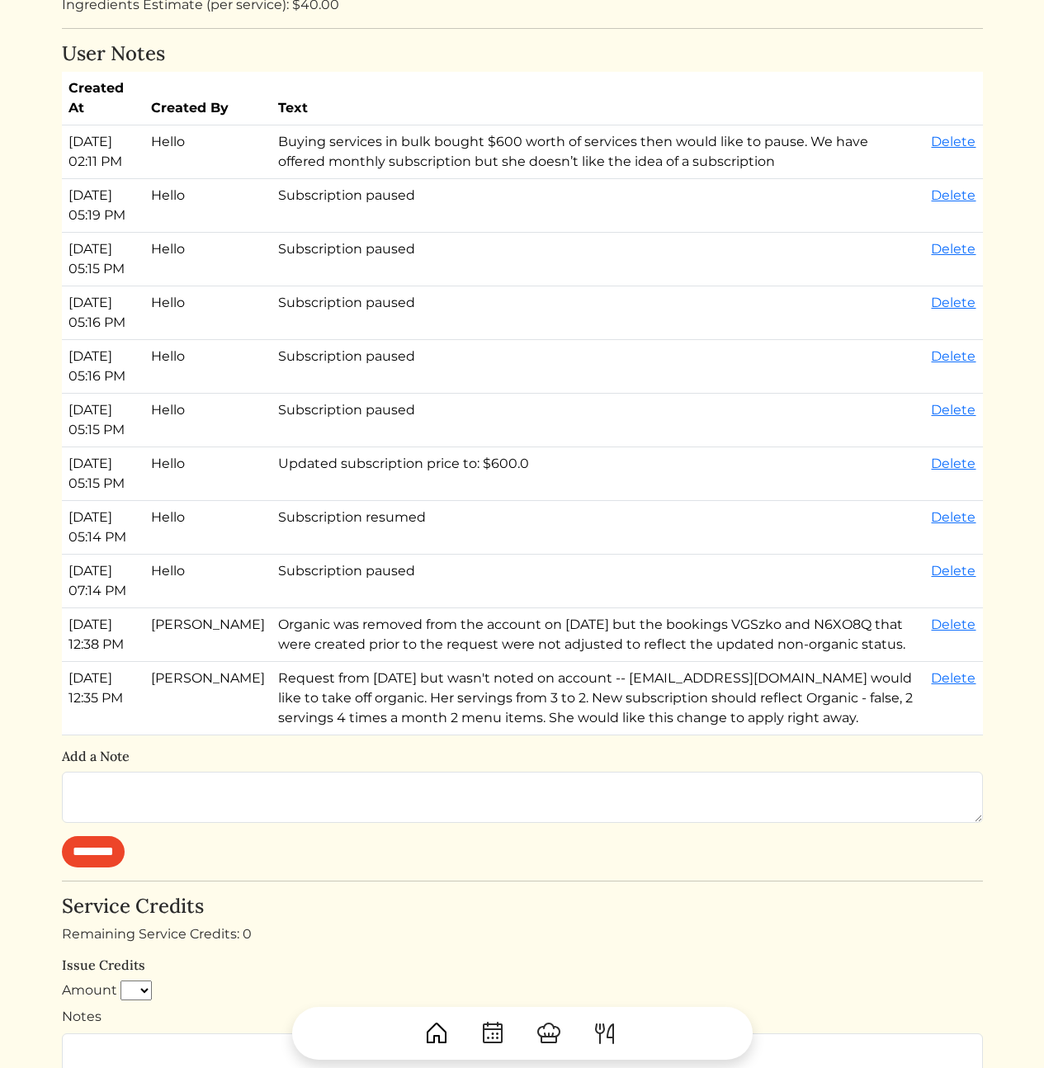
click at [866, 179] on td "Subscription paused" at bounding box center [597, 206] width 653 height 54
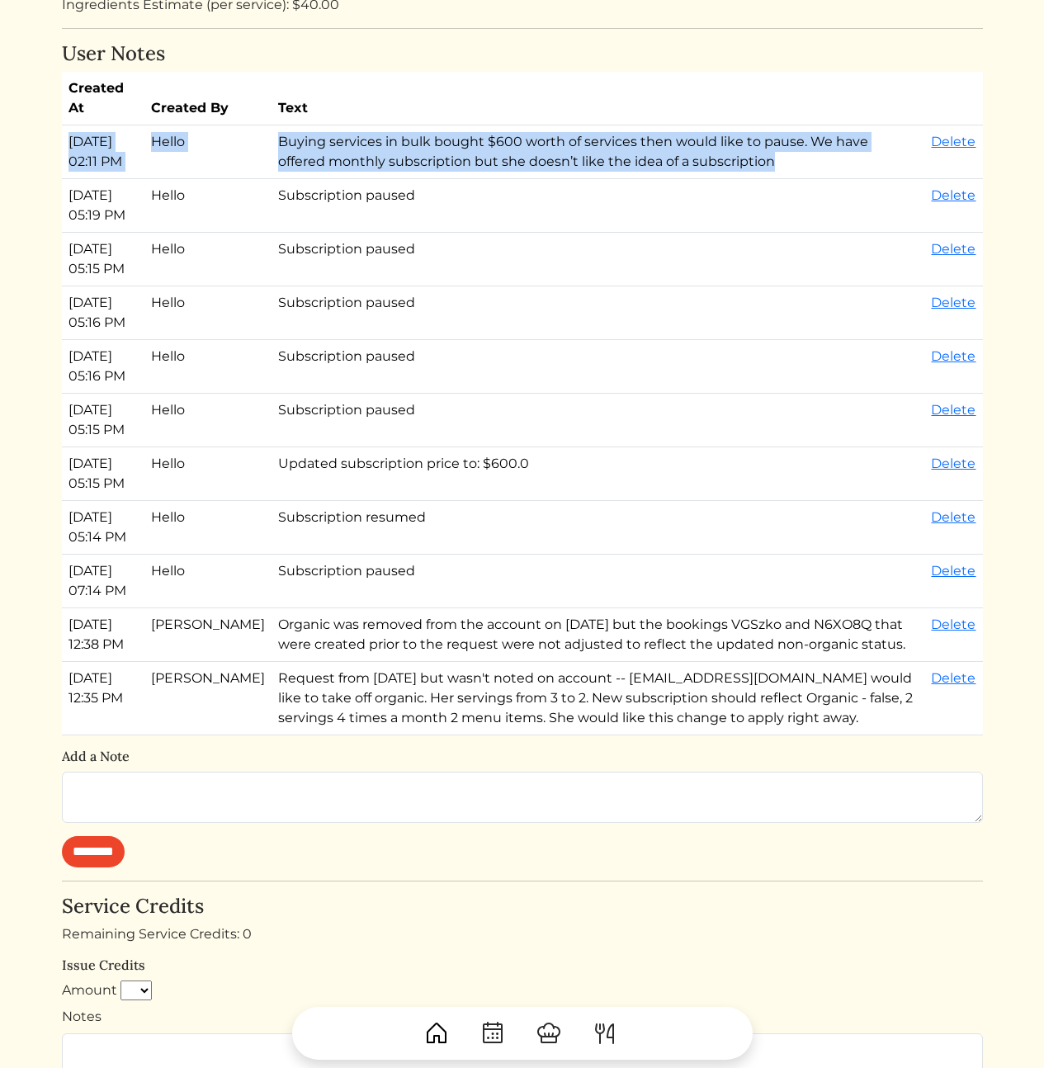
drag, startPoint x: 825, startPoint y: 168, endPoint x: 729, endPoint y: 115, distance: 109.7
click at [729, 115] on table "Created At Created By Text Sep 22, 2025, 02:11 PM Hello Buying services in bulk…" at bounding box center [522, 403] width 921 height 663
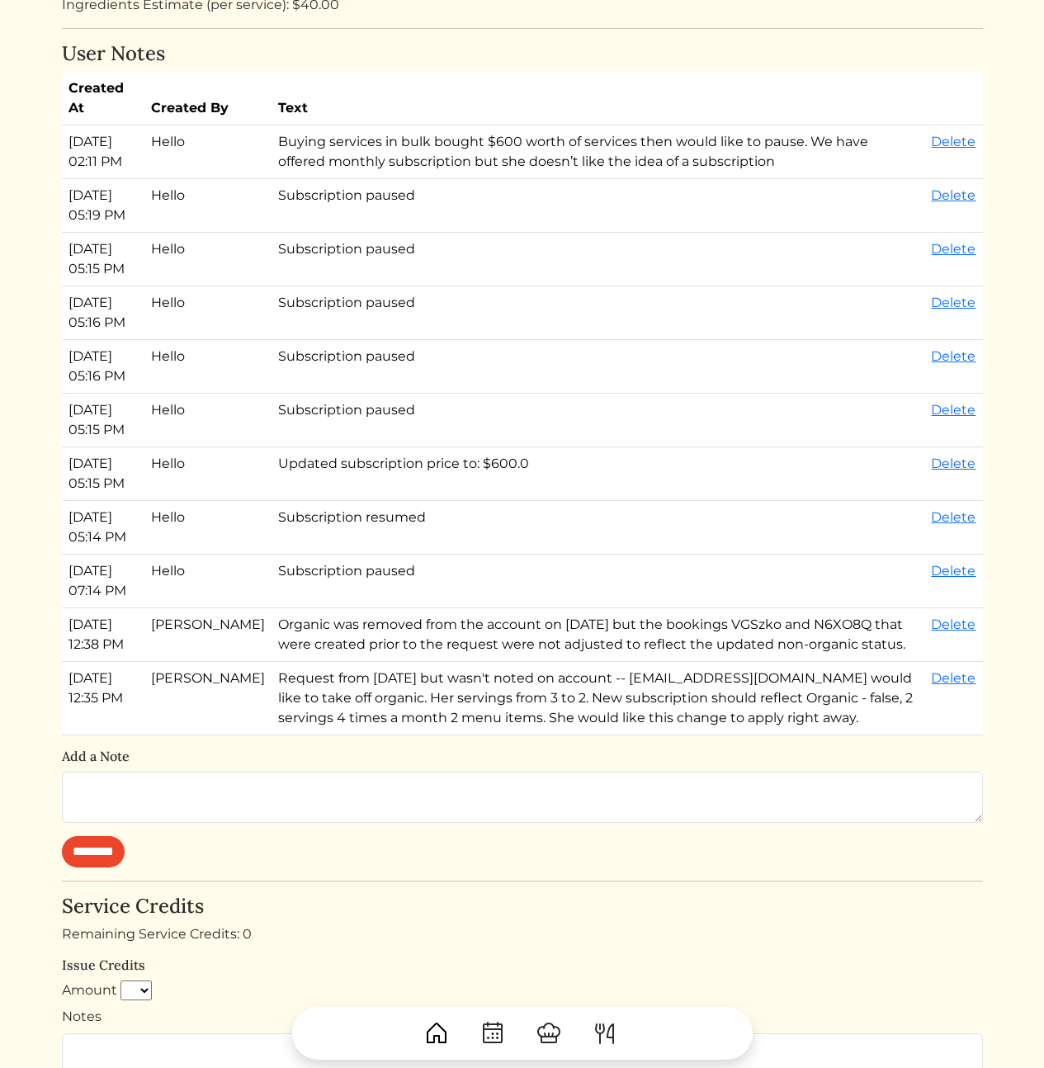
drag, startPoint x: 729, startPoint y: 115, endPoint x: 710, endPoint y: 101, distance: 23.6
click at [729, 115] on th "Text" at bounding box center [597, 99] width 653 height 54
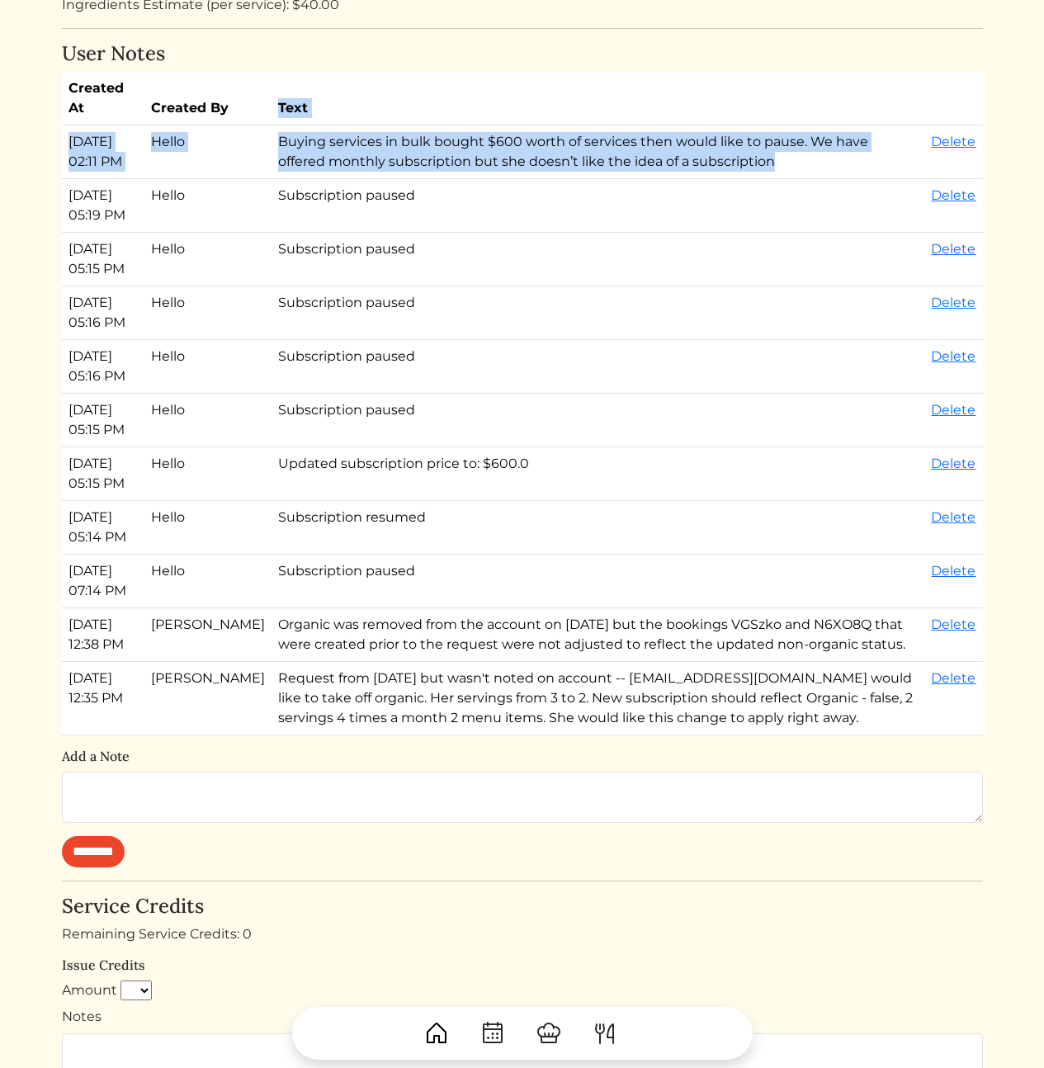
drag, startPoint x: 700, startPoint y: 95, endPoint x: 720, endPoint y: 167, distance: 74.5
click at [720, 167] on table "Created At Created By Text Sep 22, 2025, 02:11 PM Hello Buying services in bulk…" at bounding box center [522, 403] width 921 height 663
click at [720, 167] on td "Buying services in bulk bought $600 worth of services then would like to pause.…" at bounding box center [597, 152] width 653 height 54
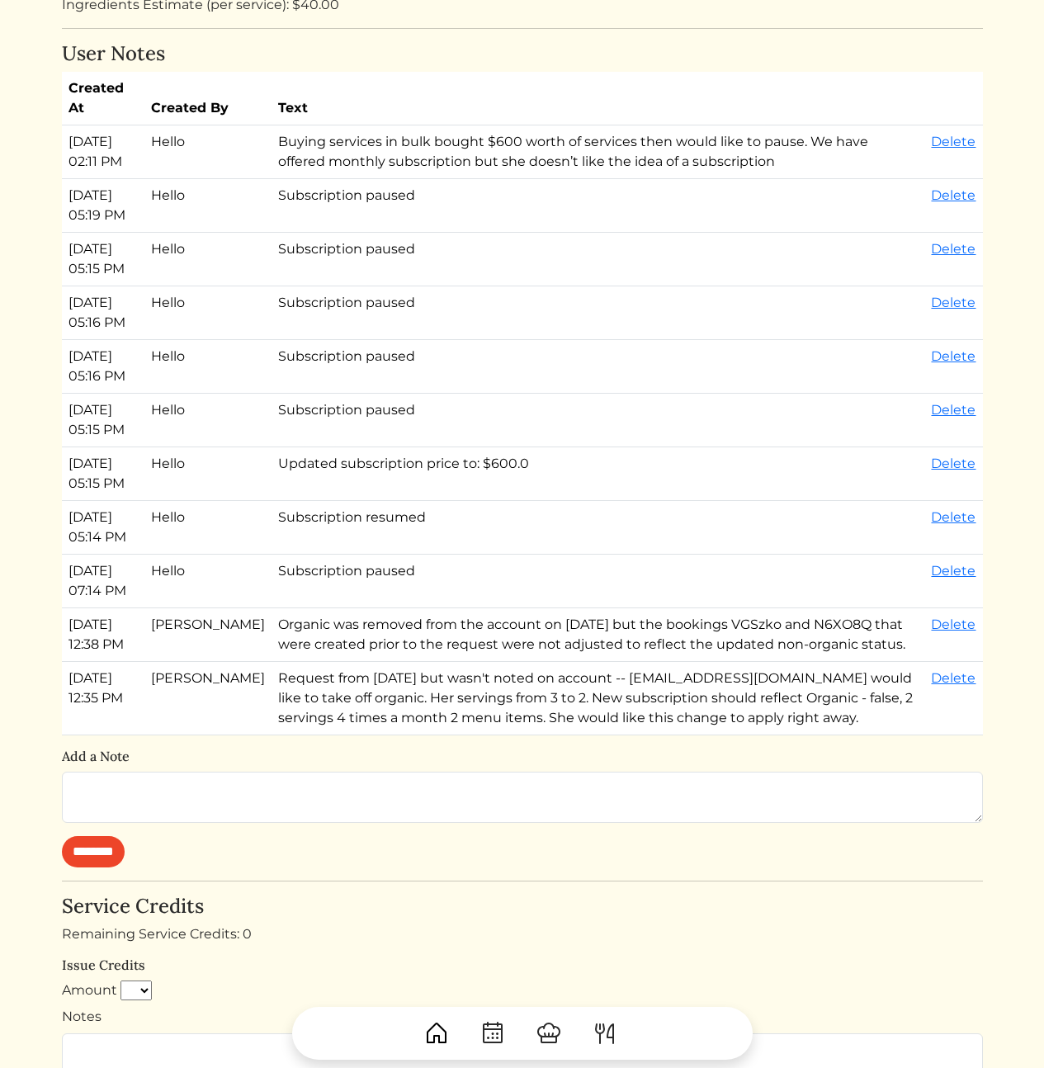
scroll to position [0, 0]
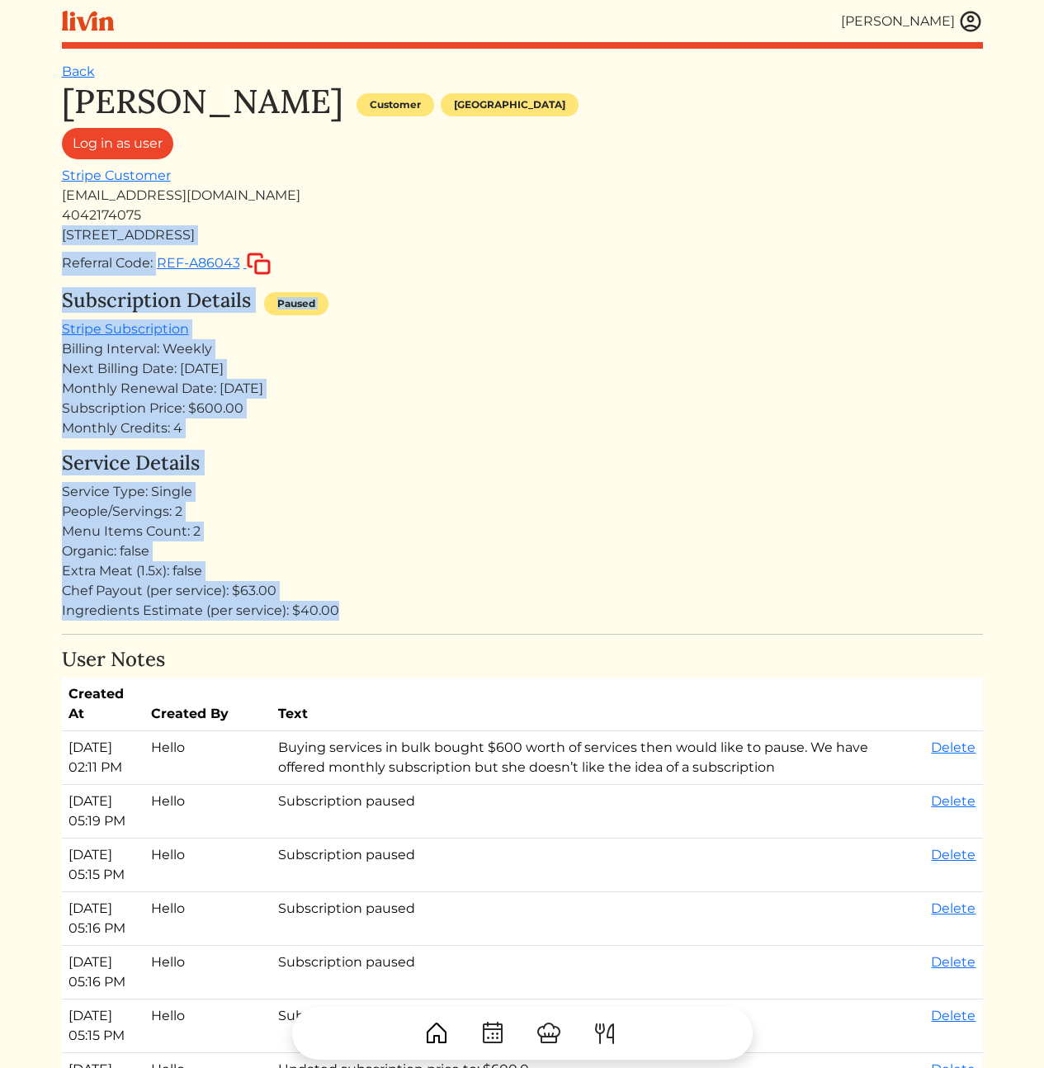
drag, startPoint x: 528, startPoint y: 211, endPoint x: 584, endPoint y: 628, distance: 420.5
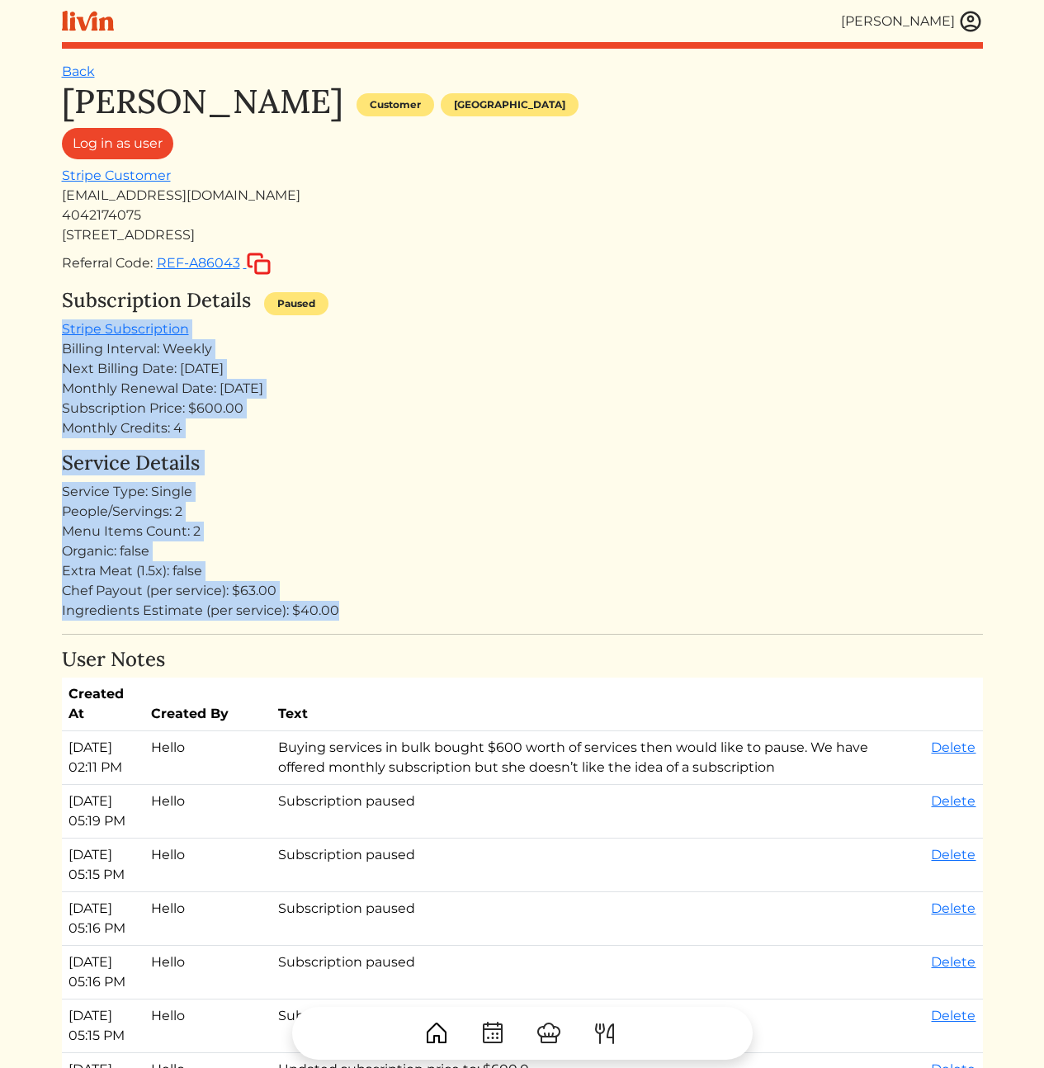
drag, startPoint x: 489, startPoint y: 602, endPoint x: 375, endPoint y: 307, distance: 315.8
click at [383, 309] on div "Subscription Details Paused" at bounding box center [522, 304] width 921 height 31
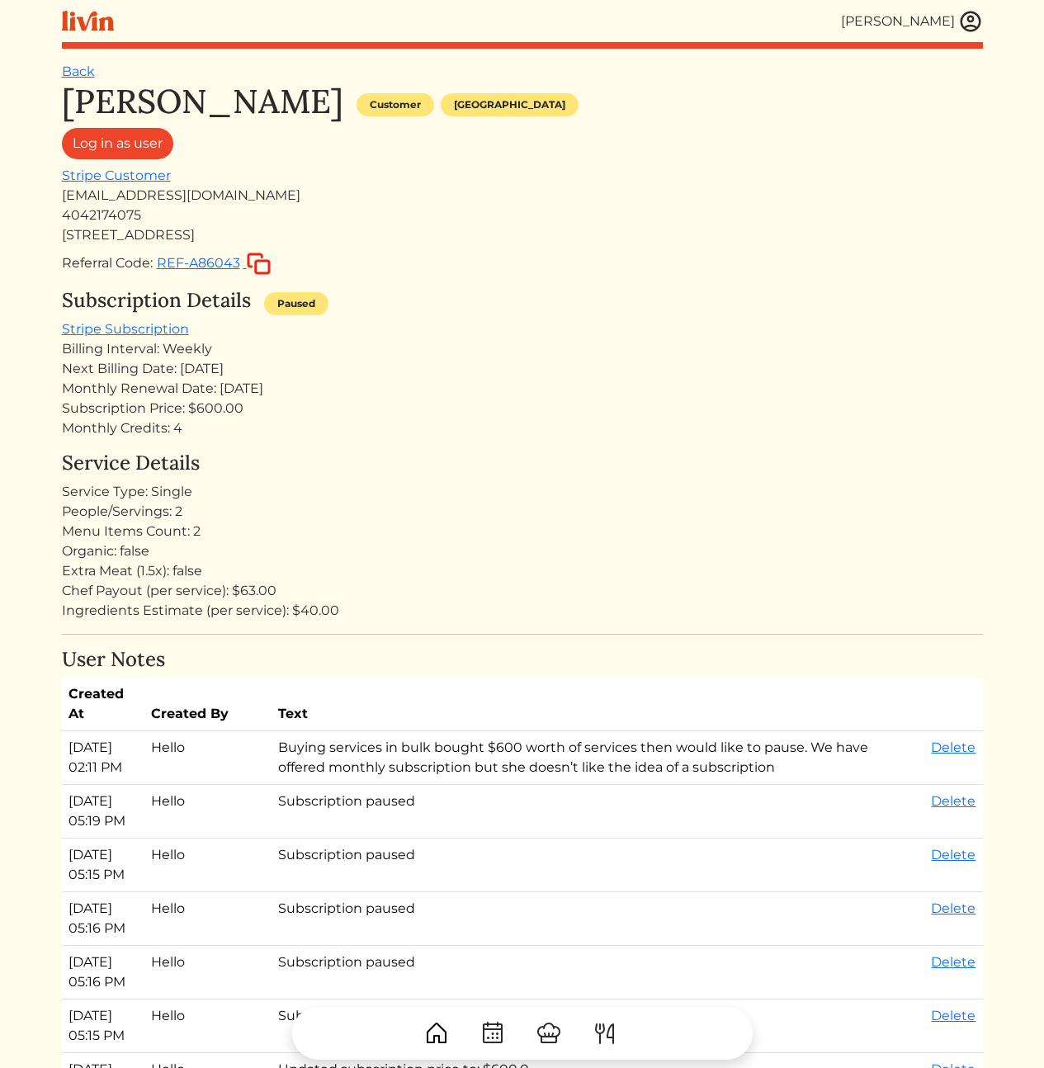
click at [660, 391] on div "Monthly Renewal Date: Sep 08, 2025" at bounding box center [522, 389] width 921 height 20
click at [594, 294] on div "Subscription Details Paused" at bounding box center [522, 304] width 921 height 31
click at [507, 458] on h4 "Service Details" at bounding box center [522, 463] width 921 height 24
